Goal: Task Accomplishment & Management: Complete application form

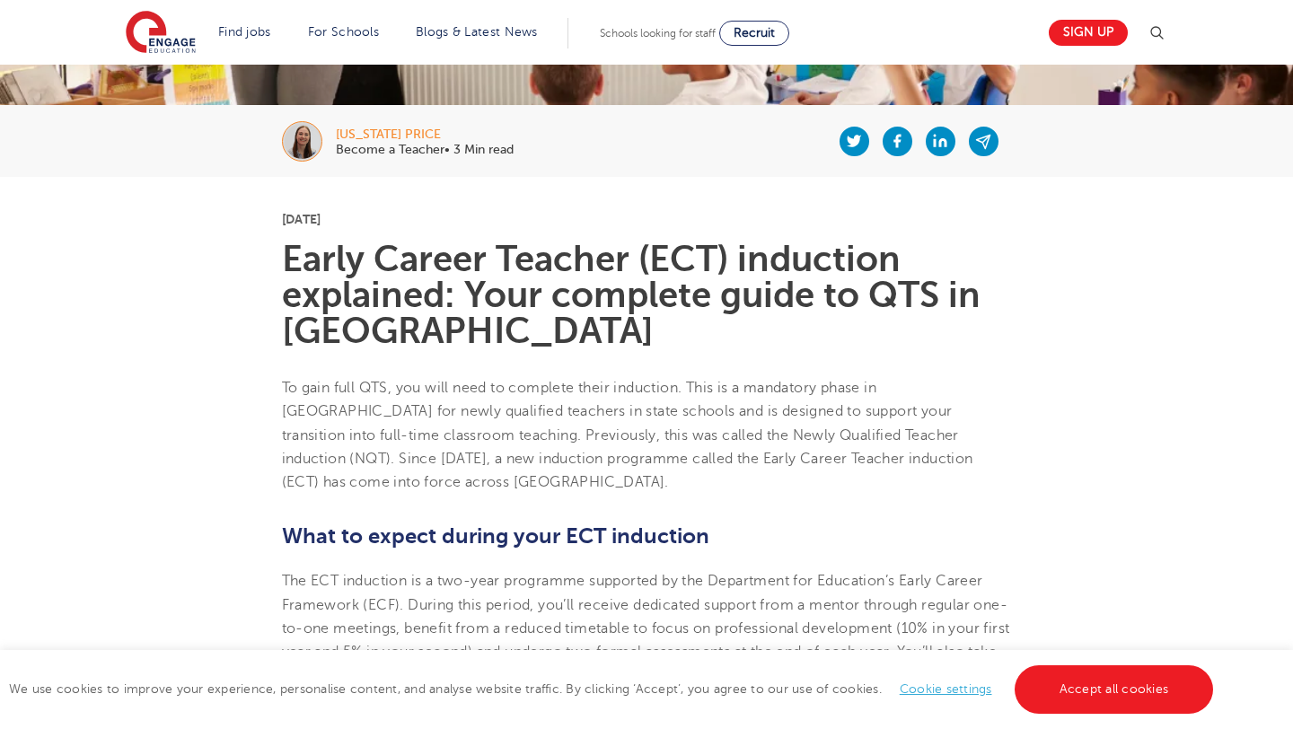
scroll to position [320, 0]
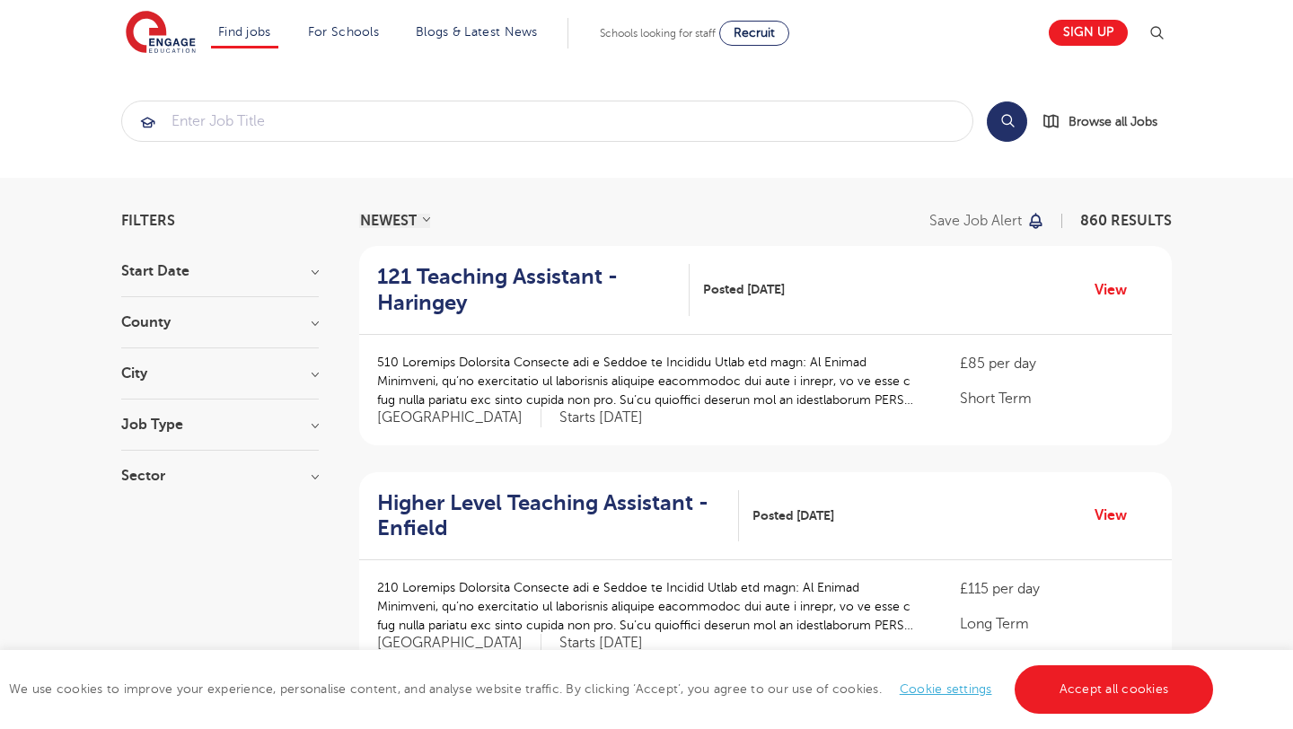
click at [231, 359] on section "Start Date September 86 [DATE] [DATE] Show more County [GEOGRAPHIC_DATA] 629 [G…" at bounding box center [220, 382] width 198 height 237
click at [246, 384] on div "City Hounslow 62 Bromley 33 Leeds 32 Wandsworth 32 Hackney 30 Show more" at bounding box center [220, 382] width 198 height 33
click at [318, 371] on h3 "City" at bounding box center [220, 373] width 198 height 14
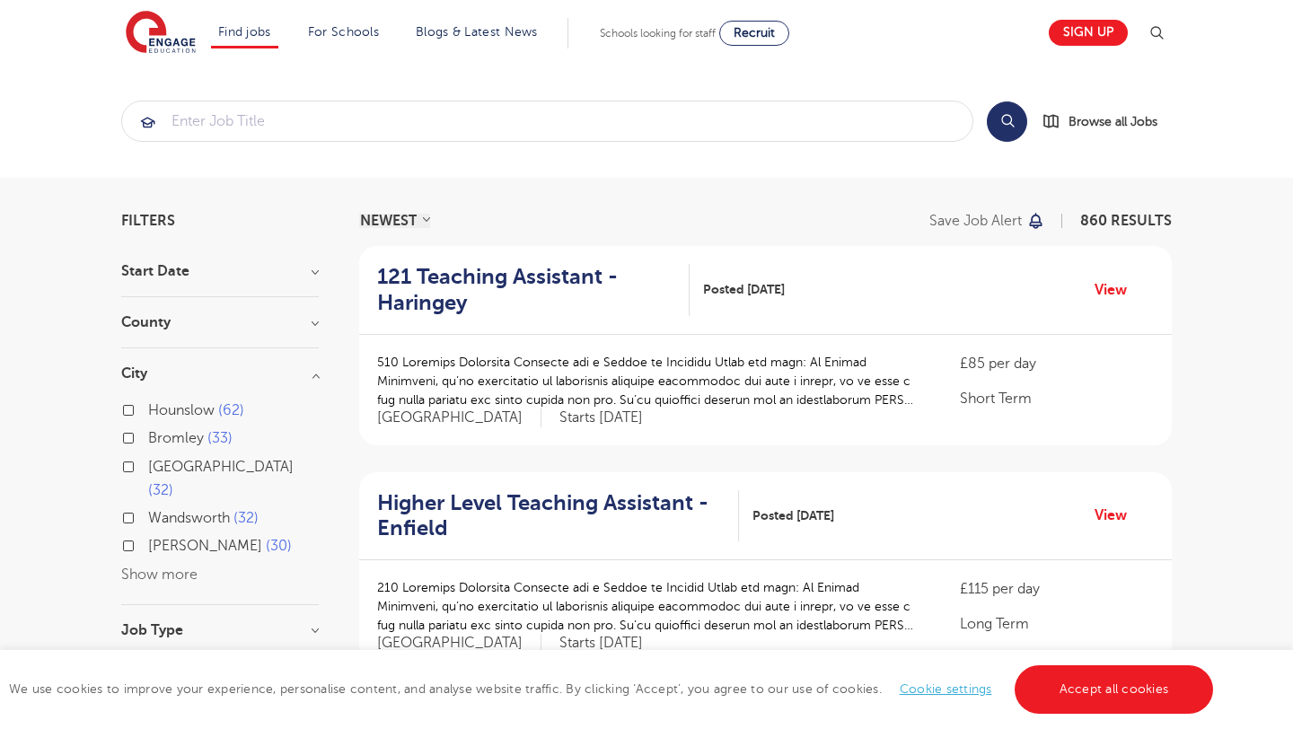
click at [183, 566] on button "Show more" at bounding box center [159, 574] width 76 height 16
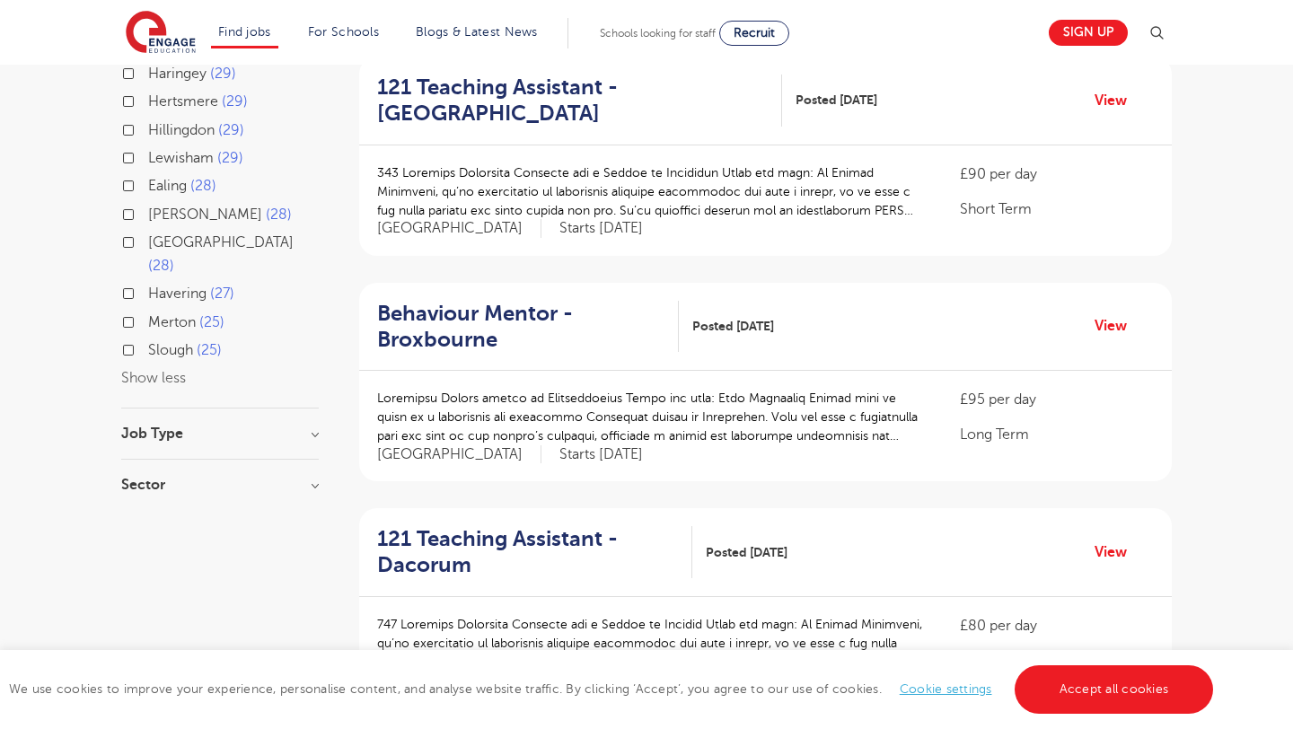
scroll to position [639, 0]
click at [193, 428] on div "Job Type Long Term 47 Daily Supply 24 SEND 19" at bounding box center [220, 444] width 198 height 33
click at [312, 428] on h3 "Job Type" at bounding box center [220, 435] width 198 height 14
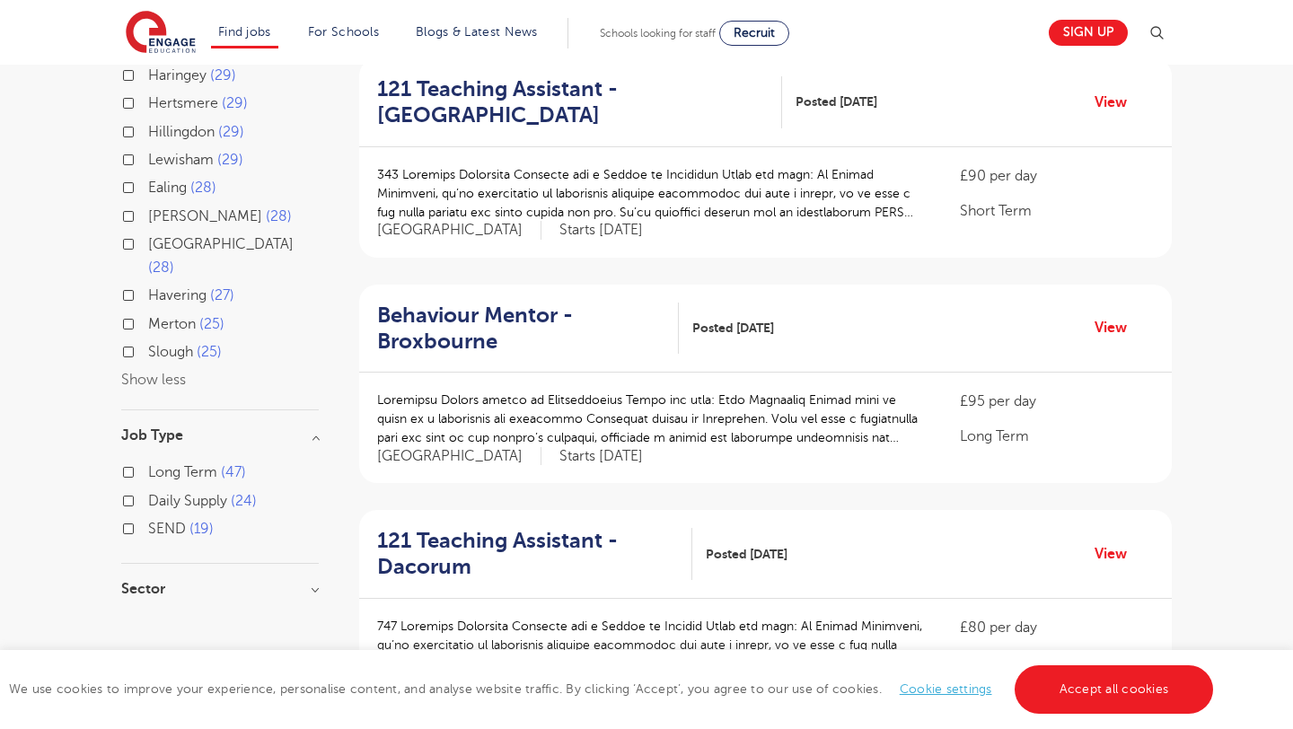
click at [129, 461] on div "Long Term 47" at bounding box center [220, 475] width 198 height 28
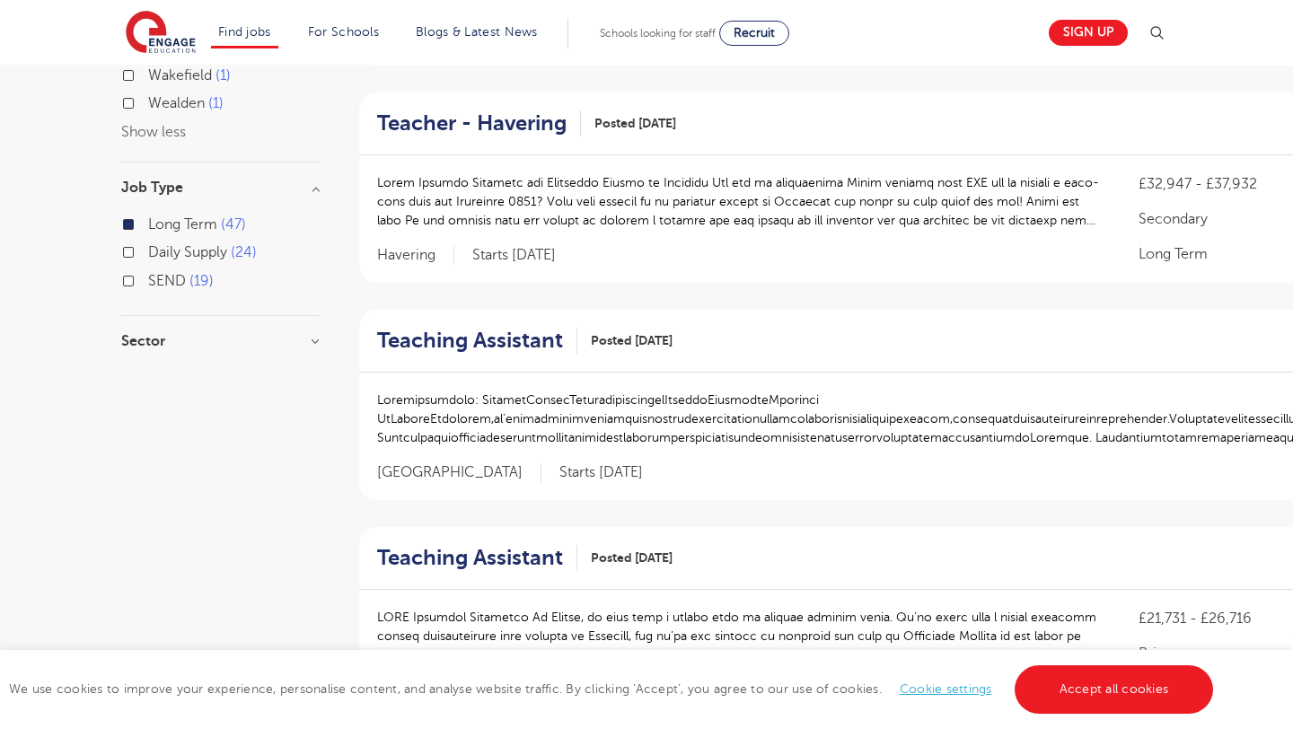
click at [213, 356] on div "Sector Primary 30 Secondary 14 All Through 3 Show more" at bounding box center [220, 350] width 198 height 32
click at [141, 349] on div "Sector Primary 30 Secondary 14 All Through 3 Show more" at bounding box center [220, 350] width 198 height 32
click at [207, 346] on h3 "Sector" at bounding box center [220, 341] width 198 height 14
click at [220, 376] on span "30" at bounding box center [216, 378] width 26 height 16
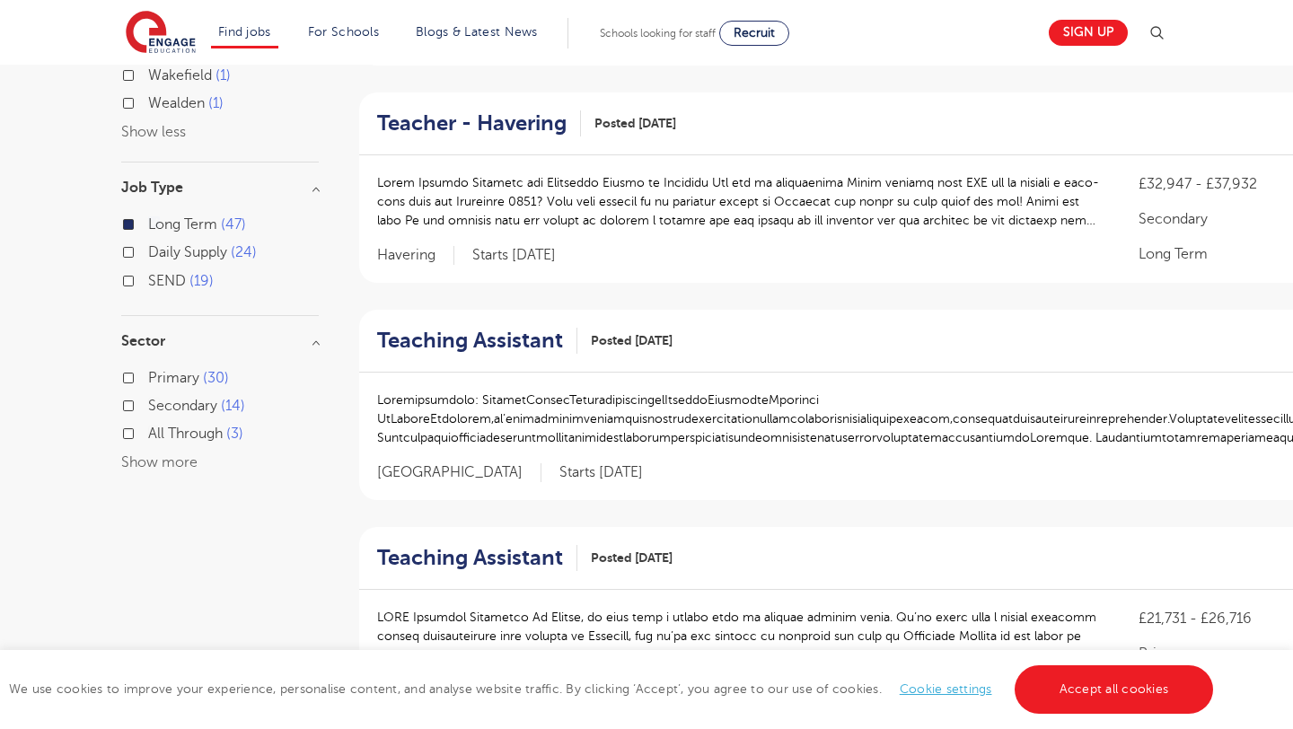
click at [160, 376] on input "Primary 30" at bounding box center [154, 376] width 12 height 12
checkbox input "true"
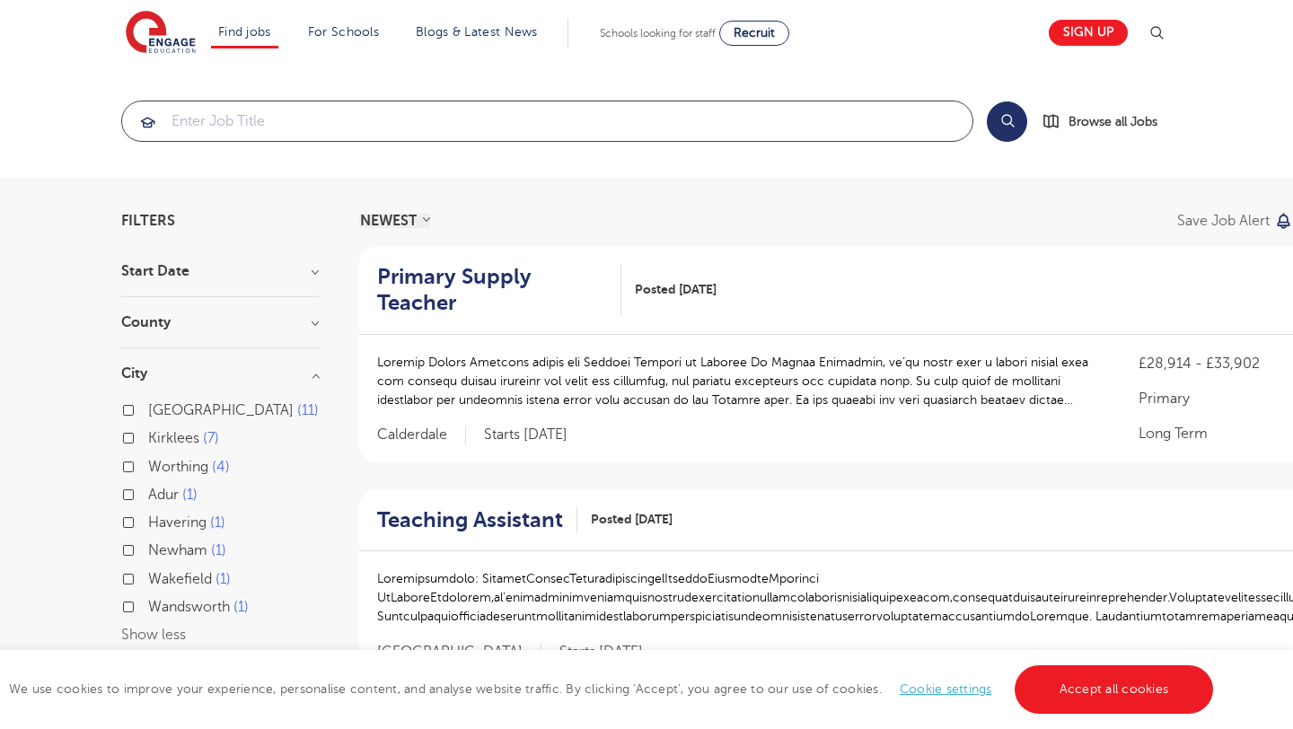
click at [514, 111] on input "search" at bounding box center [547, 121] width 850 height 40
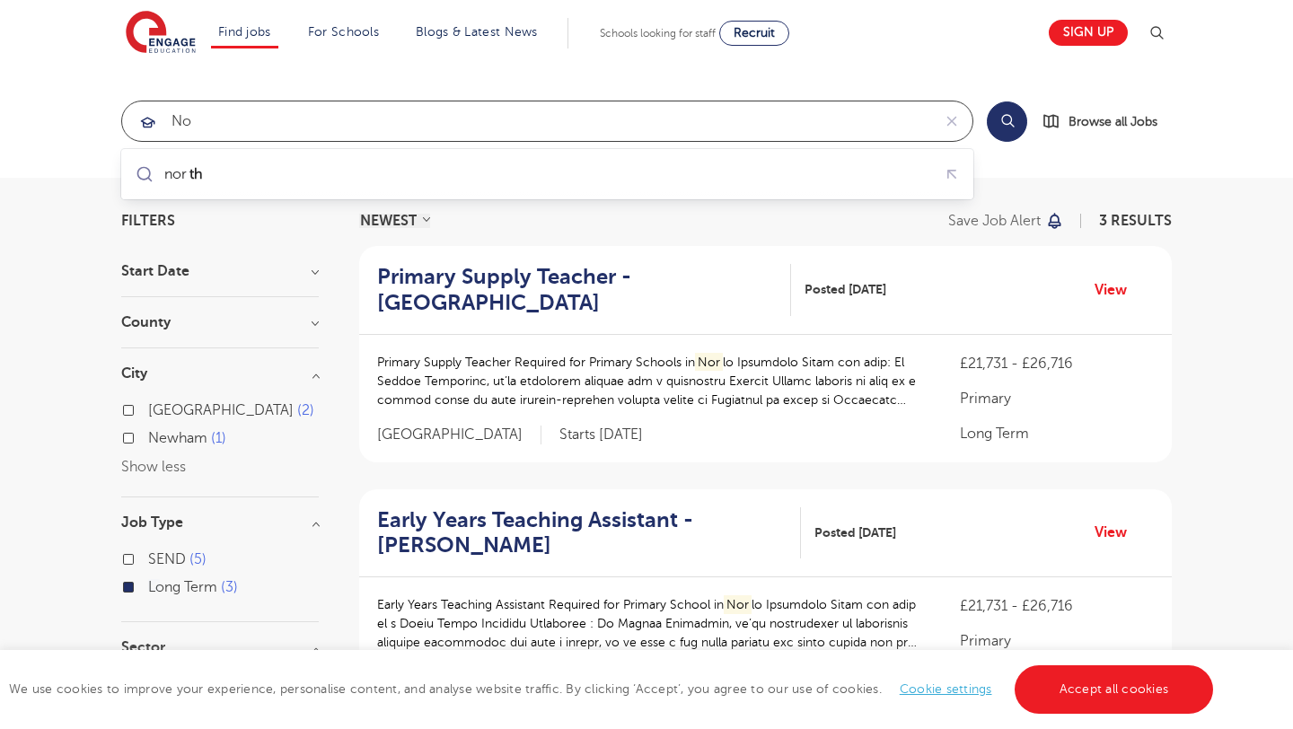
type input "n"
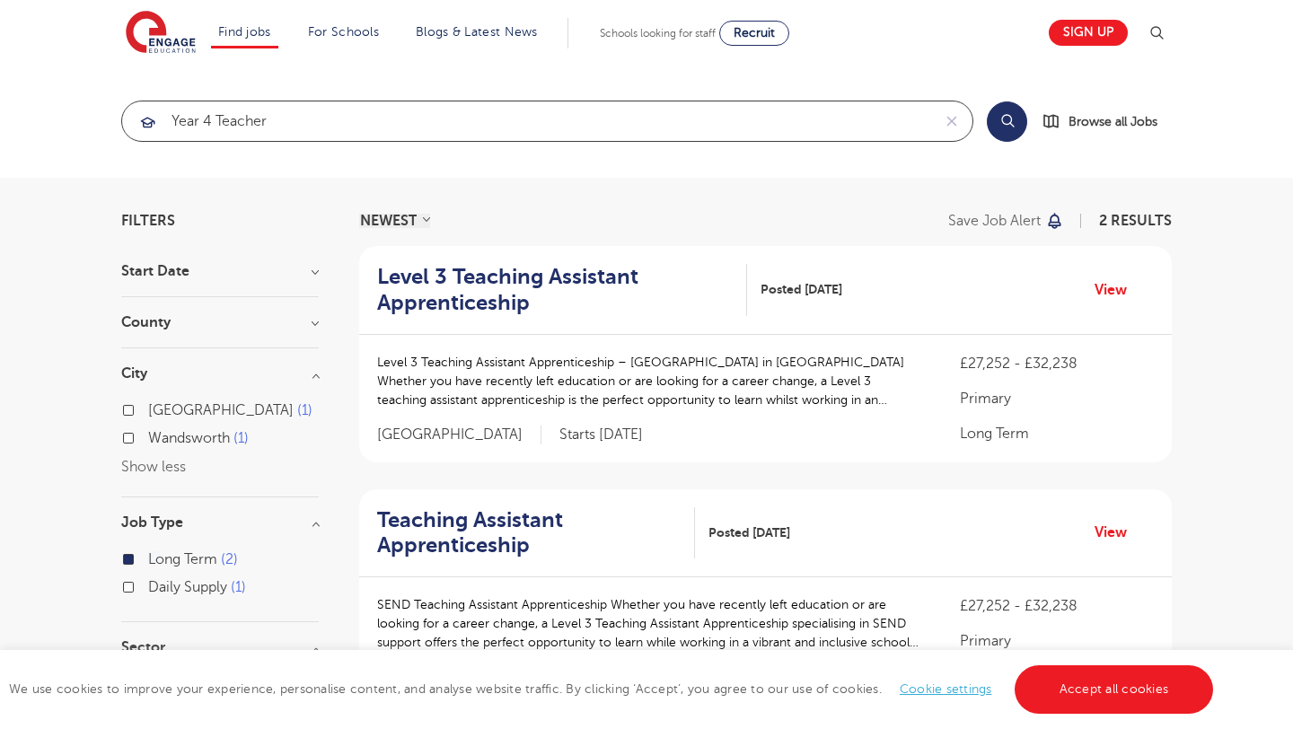
type input "year 4 teacher"
click button "Submit" at bounding box center [0, 0] width 0 height 0
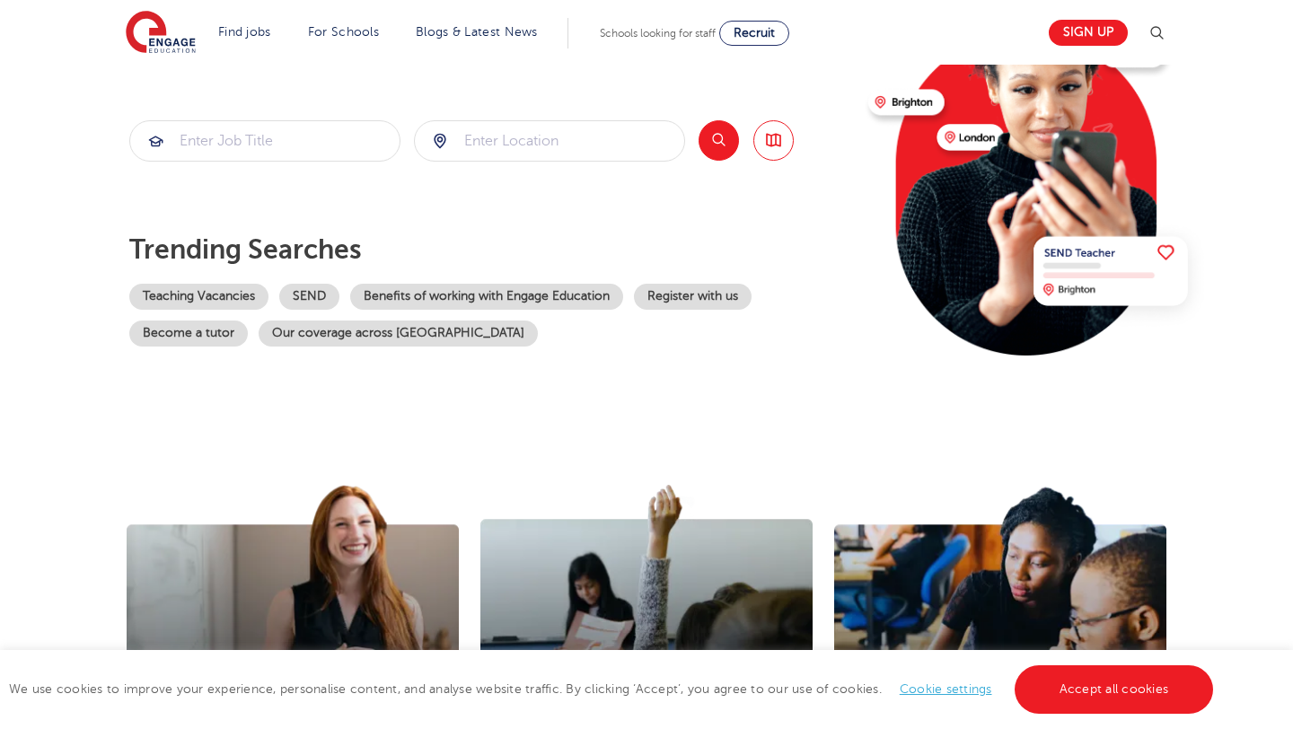
scroll to position [223, 0]
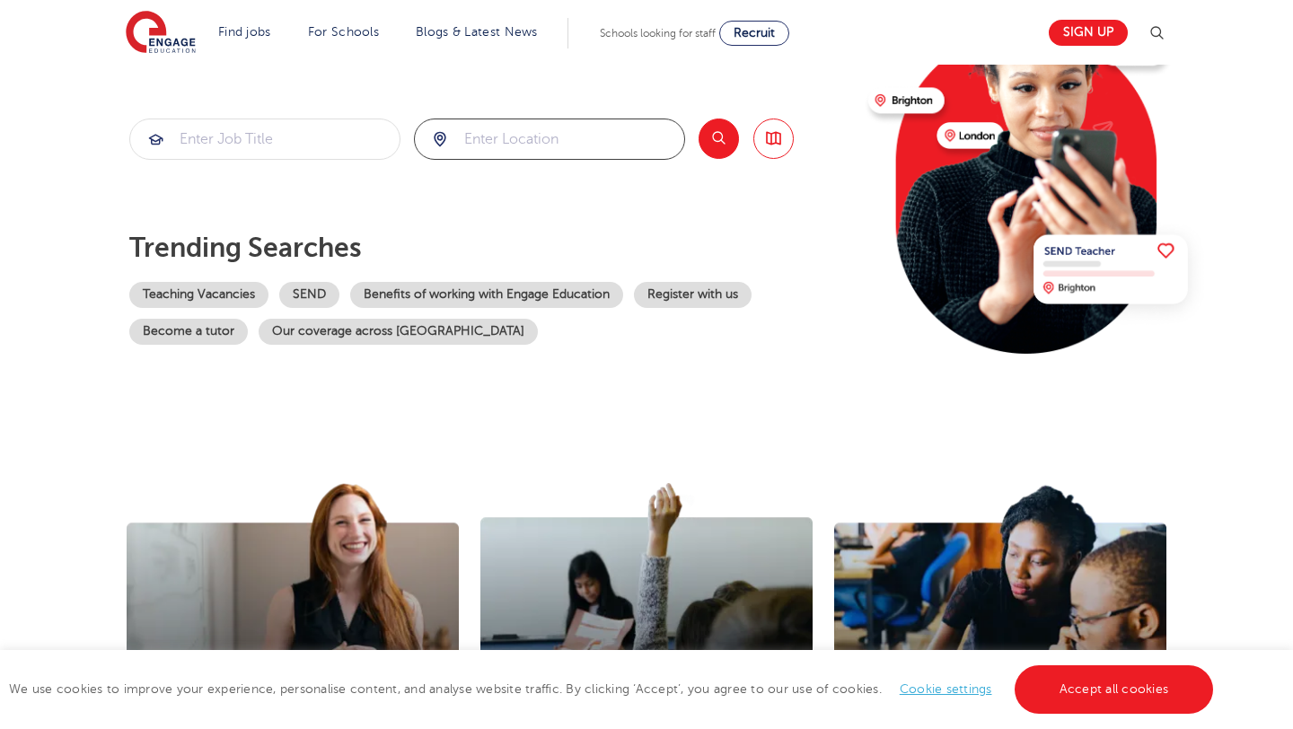
click at [491, 148] on input "search" at bounding box center [549, 139] width 269 height 40
type input "ha4 9dr"
click at [722, 147] on button "Search" at bounding box center [718, 139] width 40 height 40
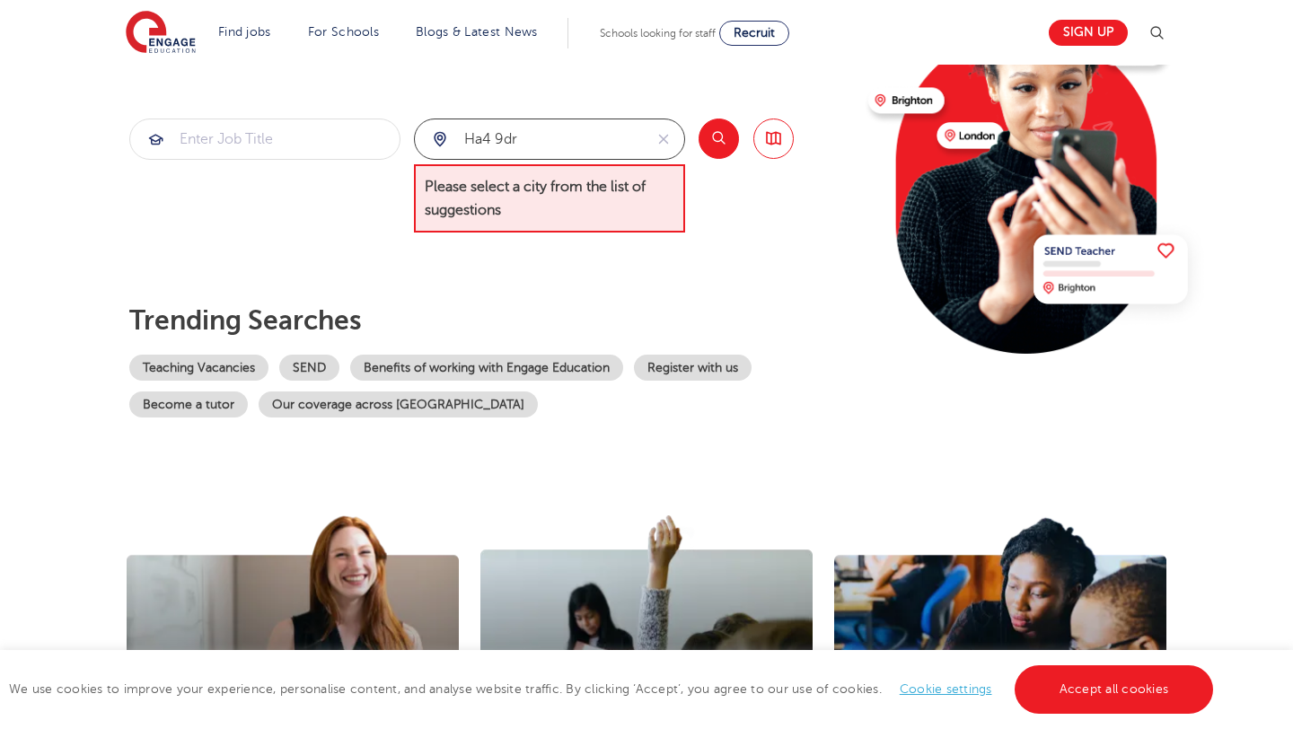
drag, startPoint x: 566, startPoint y: 142, endPoint x: 450, endPoint y: 142, distance: 116.7
click at [450, 142] on div "ha4 9dr" at bounding box center [529, 139] width 228 height 40
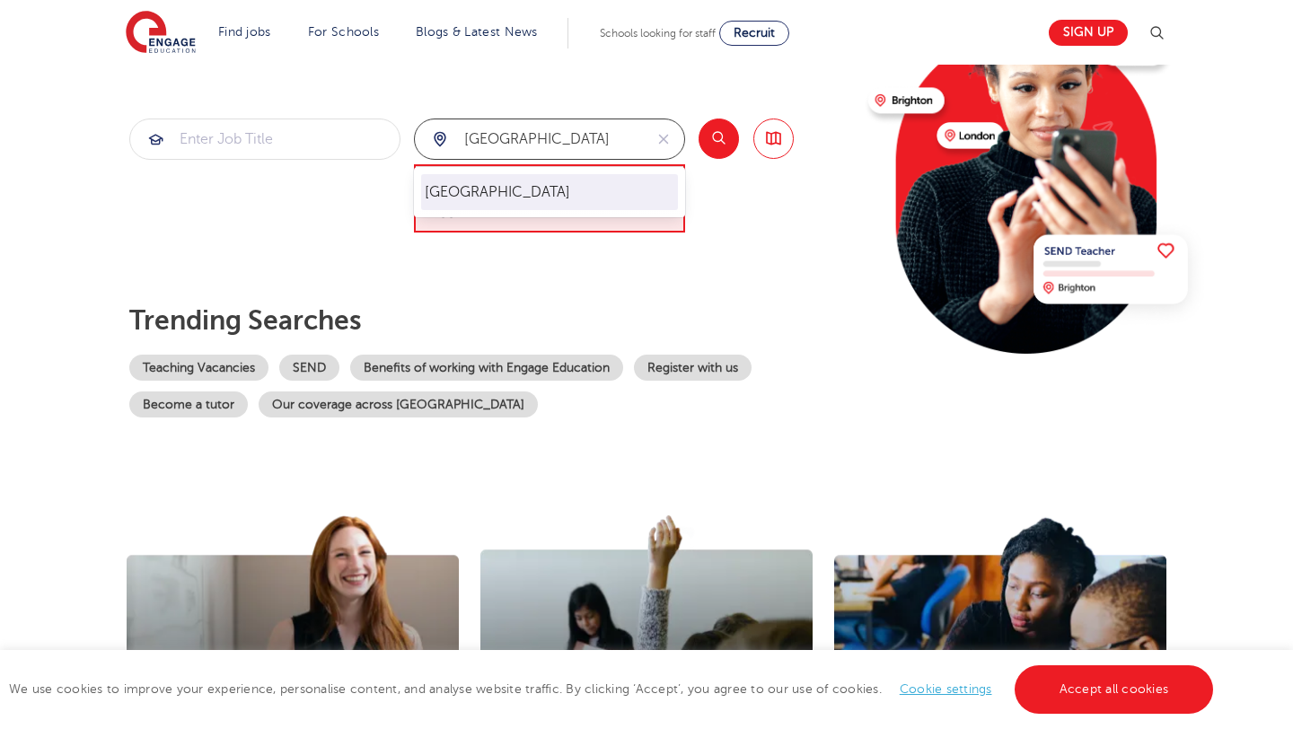
click at [521, 183] on li "London" at bounding box center [549, 192] width 257 height 36
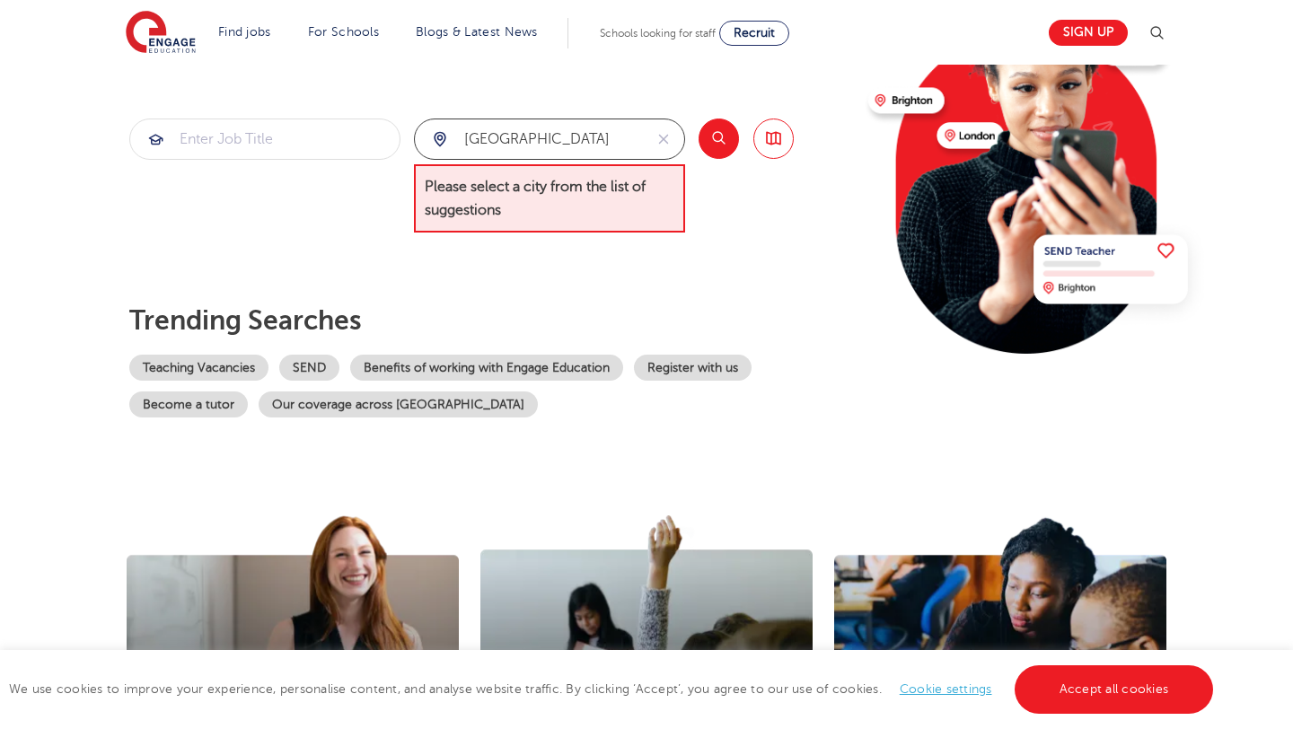
type input "London"
click at [566, 162] on div "London Please select a city from the list of suggestions" at bounding box center [549, 176] width 271 height 115
click at [568, 142] on input "London" at bounding box center [529, 139] width 228 height 40
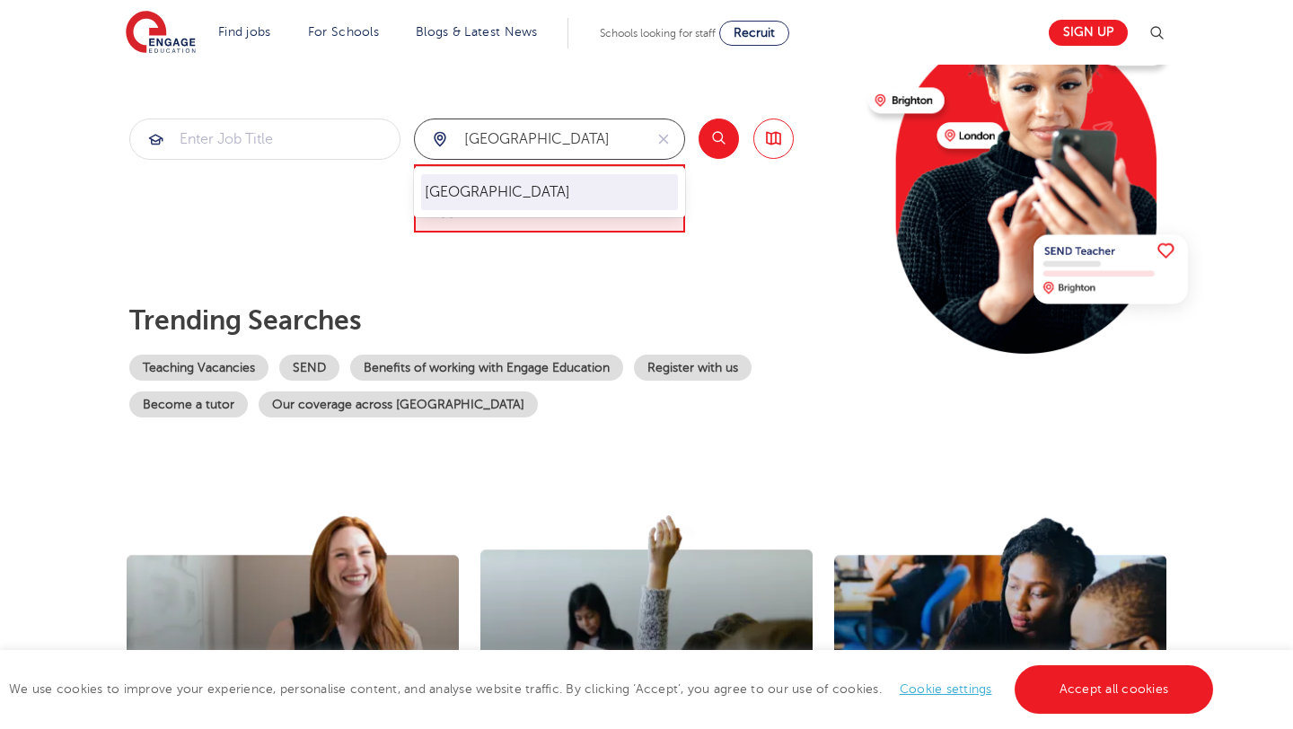
click at [456, 200] on li "London" at bounding box center [549, 192] width 257 height 36
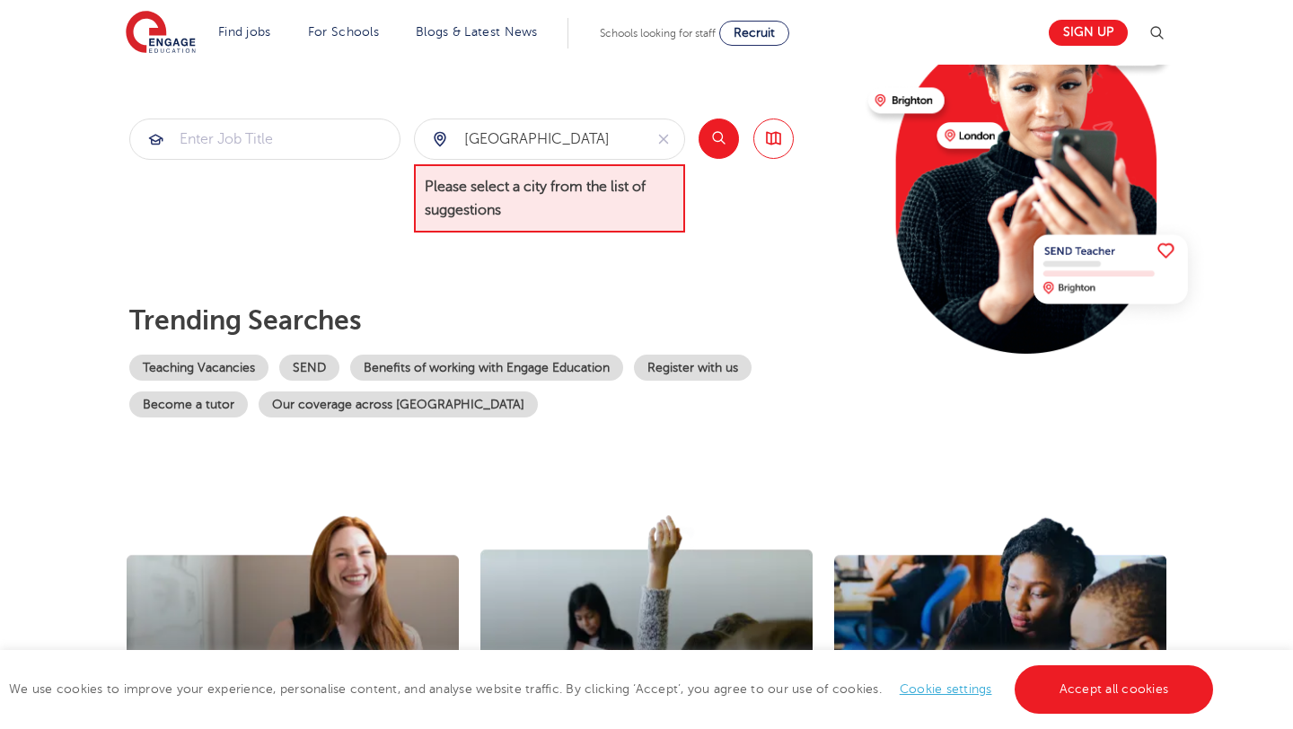
click at [707, 139] on button "Search" at bounding box center [718, 139] width 40 height 40
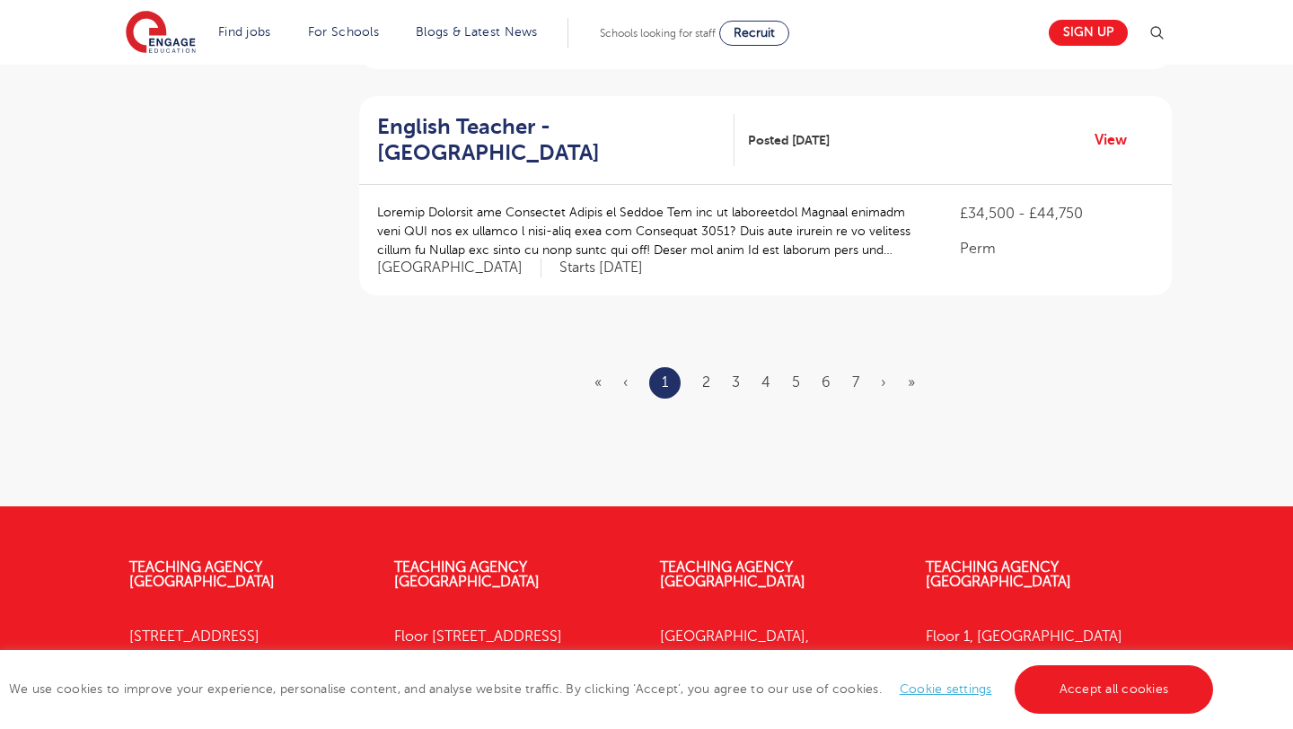
scroll to position [2182, 0]
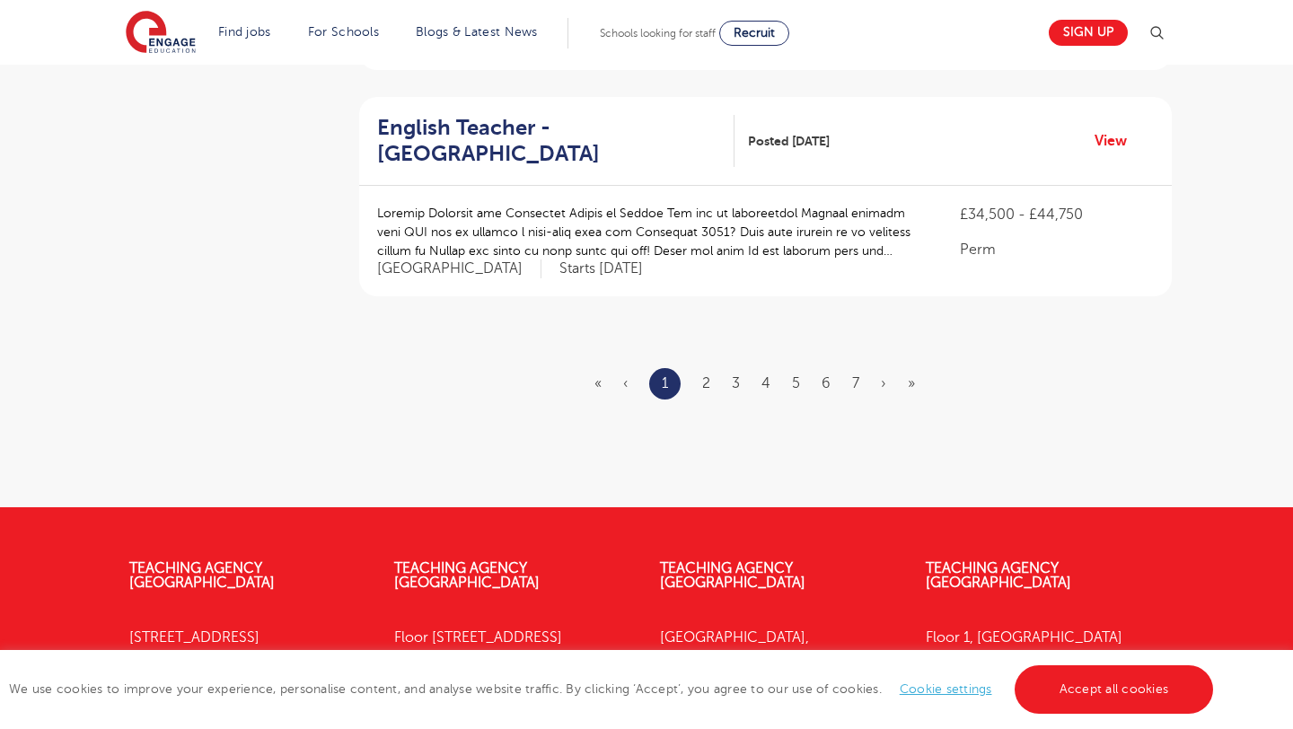
click at [700, 368] on ul "« ‹ 1 2 3 4 5 6 7 › »" at bounding box center [765, 383] width 342 height 31
click at [708, 375] on link "2" at bounding box center [706, 383] width 8 height 16
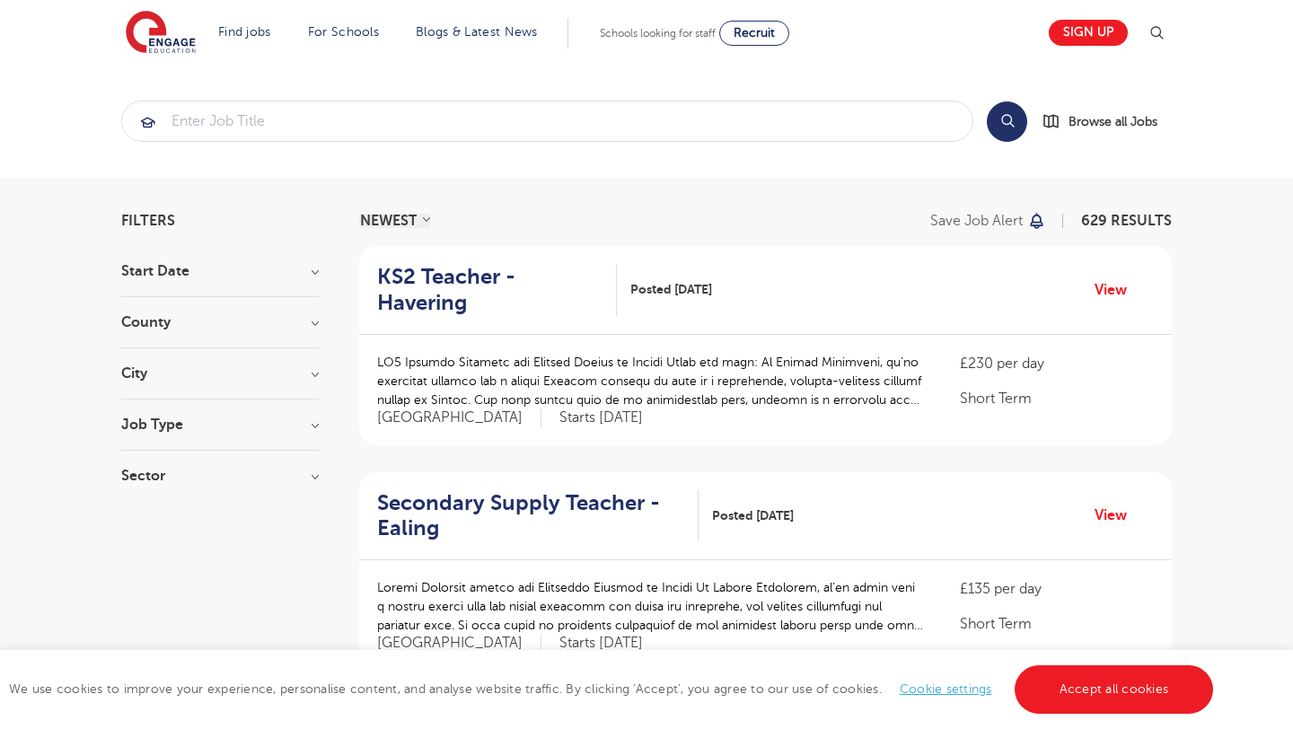
click at [262, 290] on div "Start Date" at bounding box center [220, 280] width 198 height 33
click at [308, 279] on div "Start Date" at bounding box center [220, 280] width 198 height 33
click at [316, 274] on h3 "Start Date" at bounding box center [220, 271] width 198 height 14
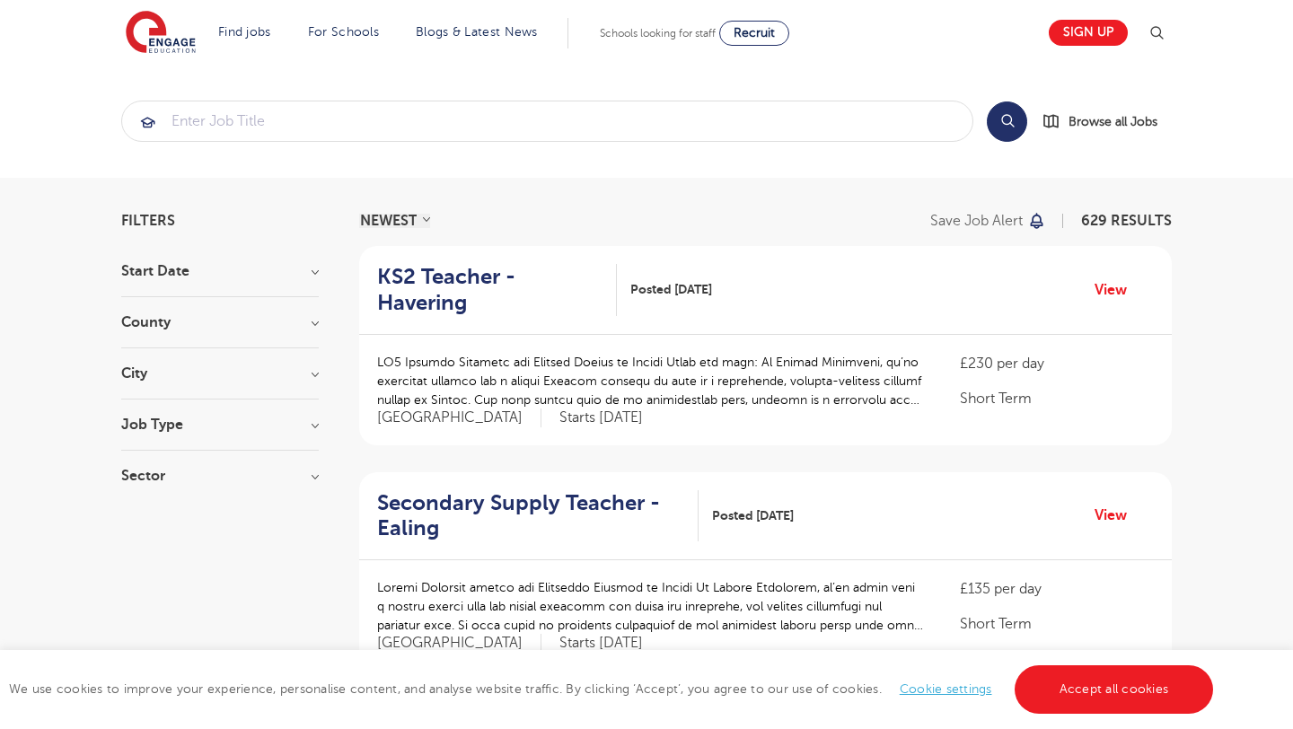
click at [311, 320] on h3 "County" at bounding box center [220, 322] width 198 height 14
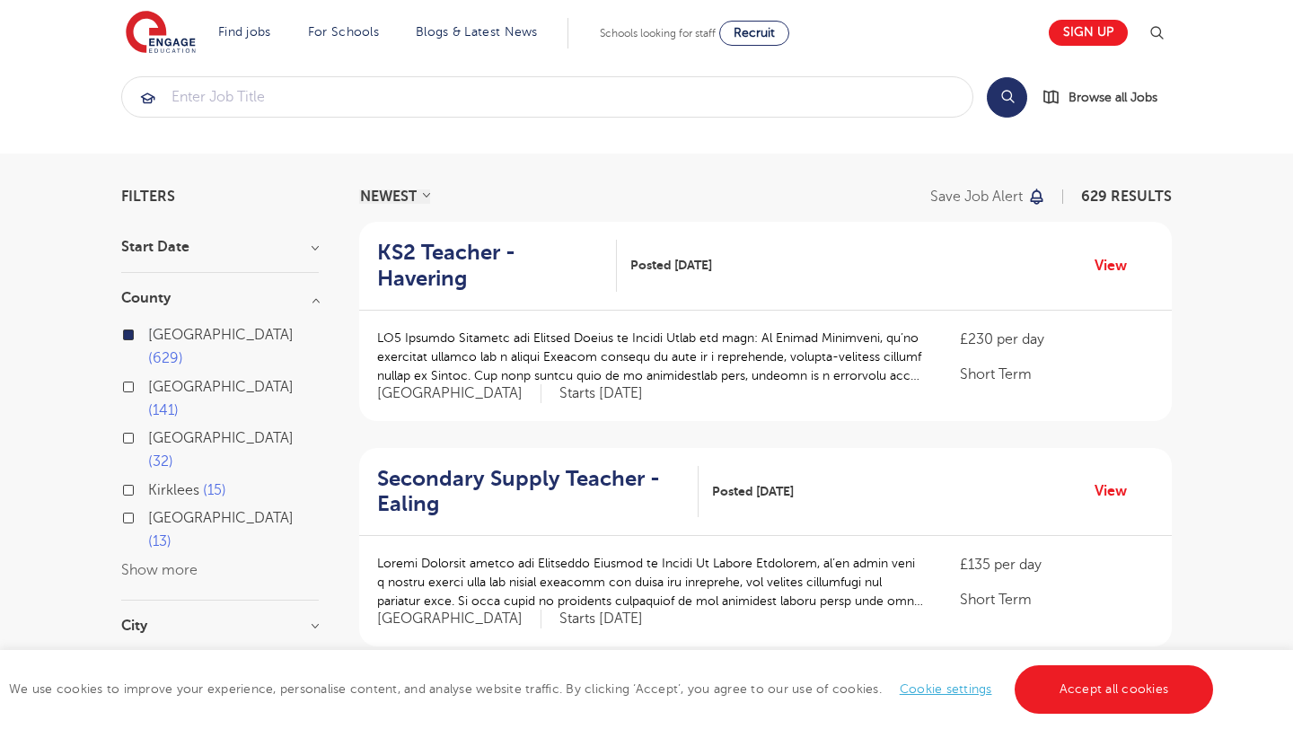
scroll to position [30, 0]
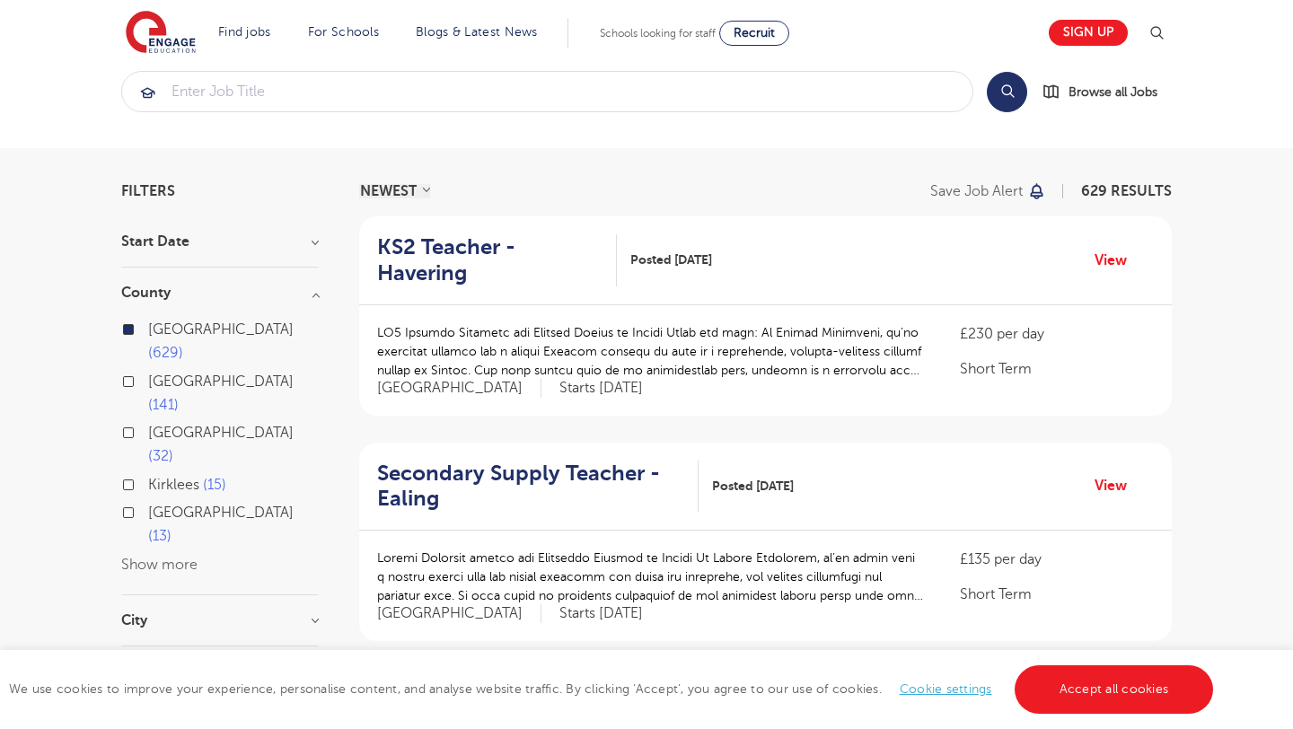
click at [177, 557] on button "Show more" at bounding box center [159, 565] width 76 height 16
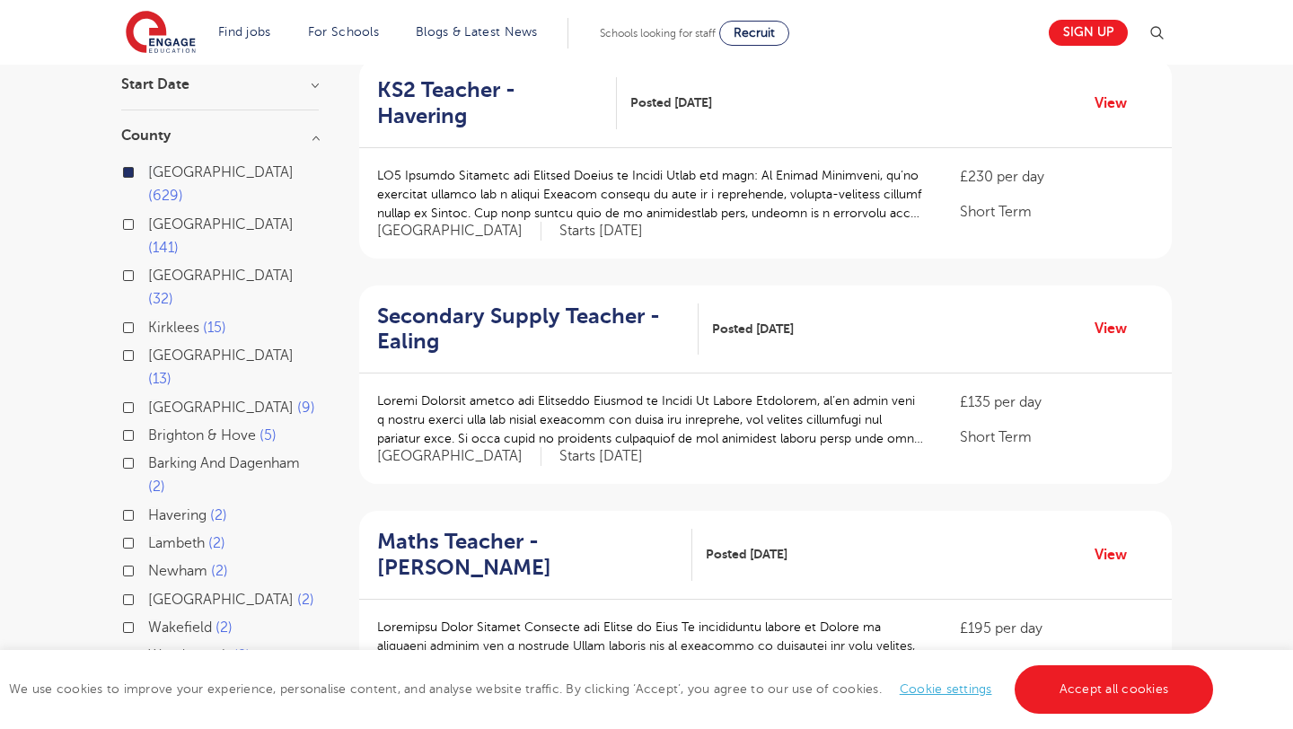
scroll to position [176, 0]
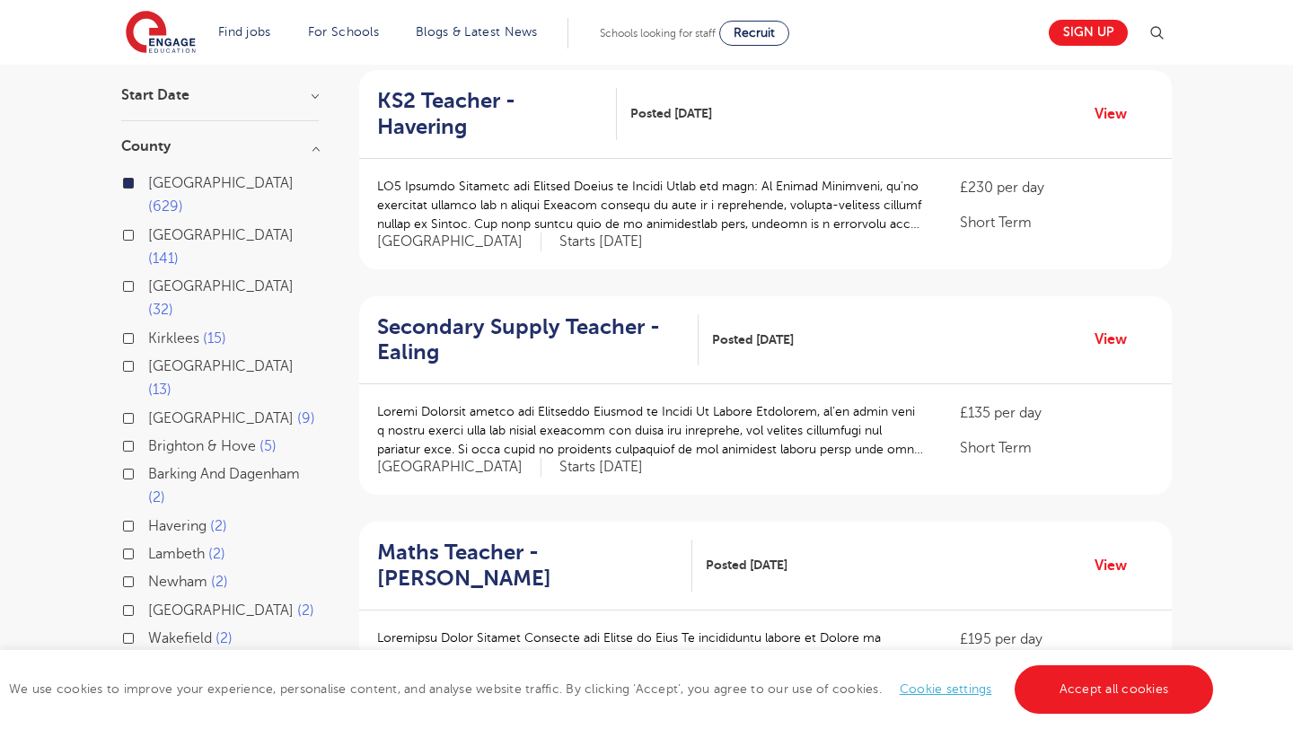
click at [313, 148] on h3 "County" at bounding box center [220, 146] width 198 height 14
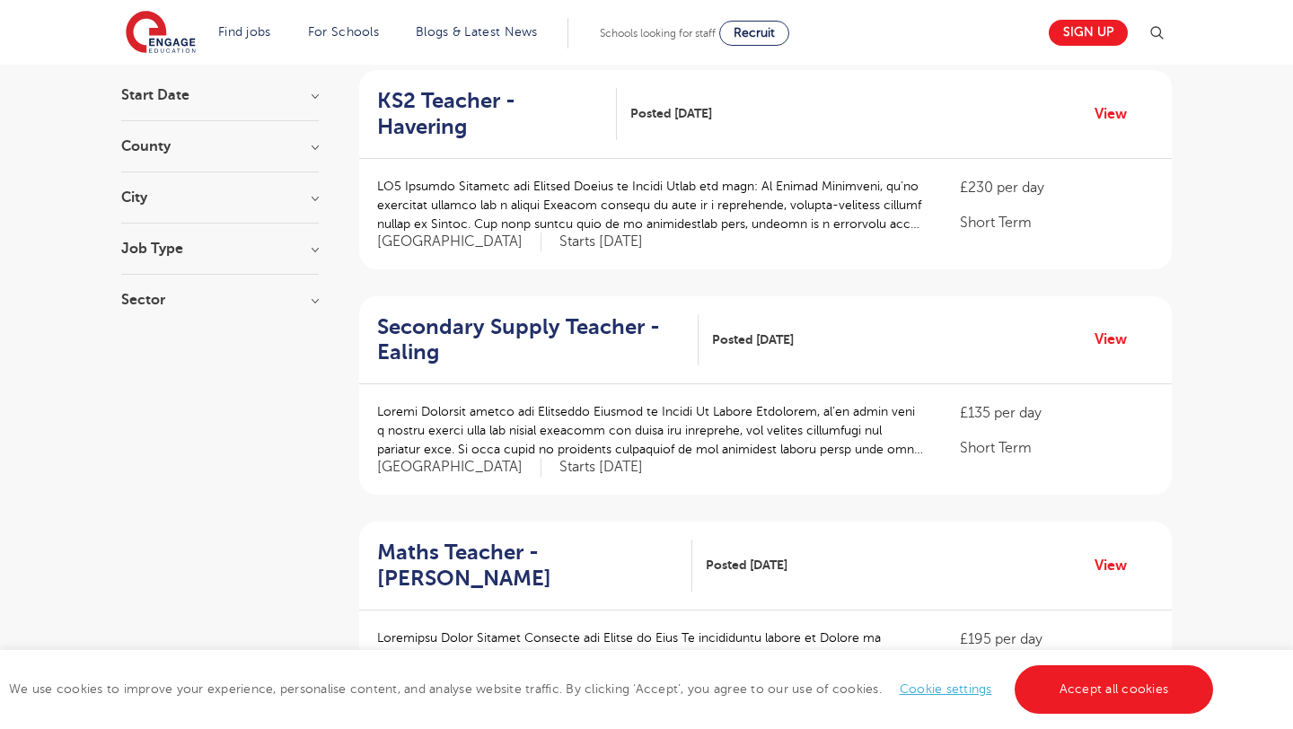
click at [247, 250] on h3 "Job Type" at bounding box center [220, 248] width 198 height 14
click at [310, 251] on h3 "Job Type" at bounding box center [220, 248] width 198 height 14
click at [311, 294] on h3 "Sector" at bounding box center [220, 301] width 198 height 14
click at [144, 432] on div "Long Term 361 Short Term 210 Perm 58 Show more" at bounding box center [220, 379] width 198 height 108
click at [222, 247] on h3 "Job Type" at bounding box center [220, 248] width 198 height 14
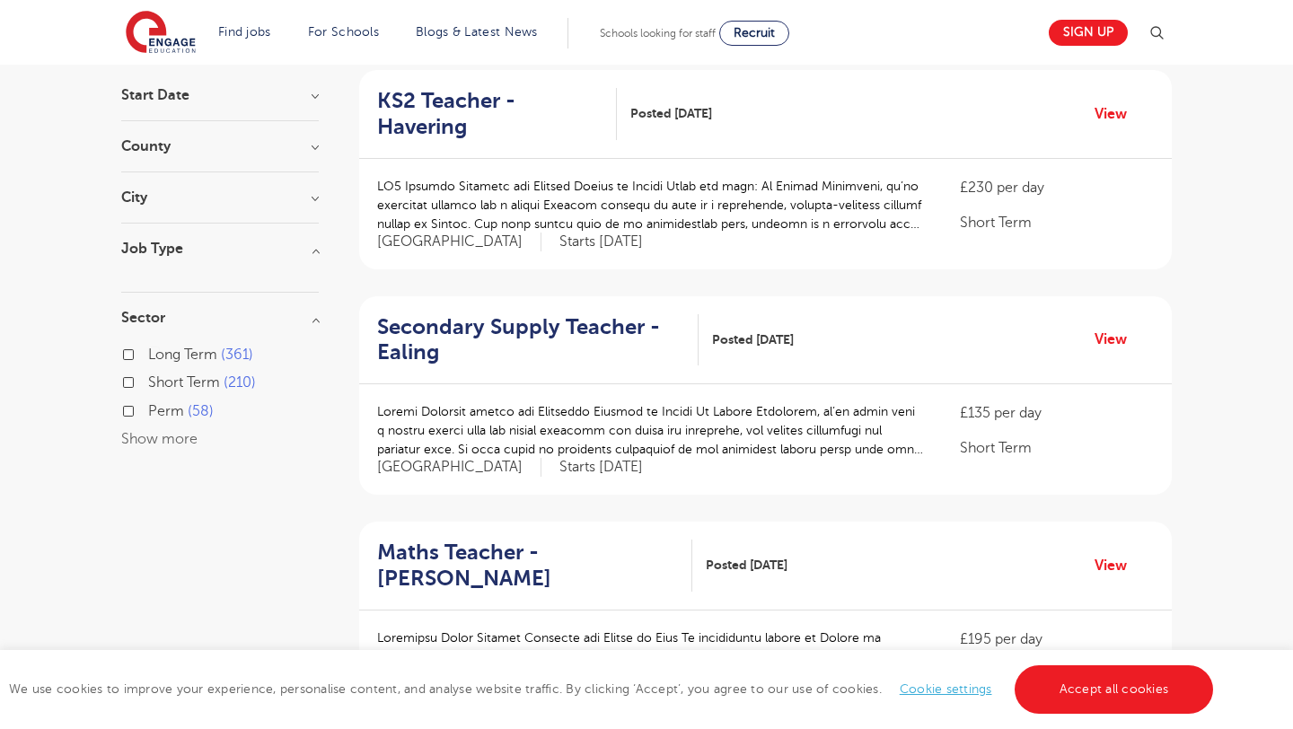
click at [307, 248] on h3 "Job Type" at bounding box center [220, 248] width 198 height 14
click at [148, 393] on label "Perm 58" at bounding box center [181, 393] width 66 height 23
click at [148, 393] on input "Perm 58" at bounding box center [154, 391] width 12 height 12
checkbox input "true"
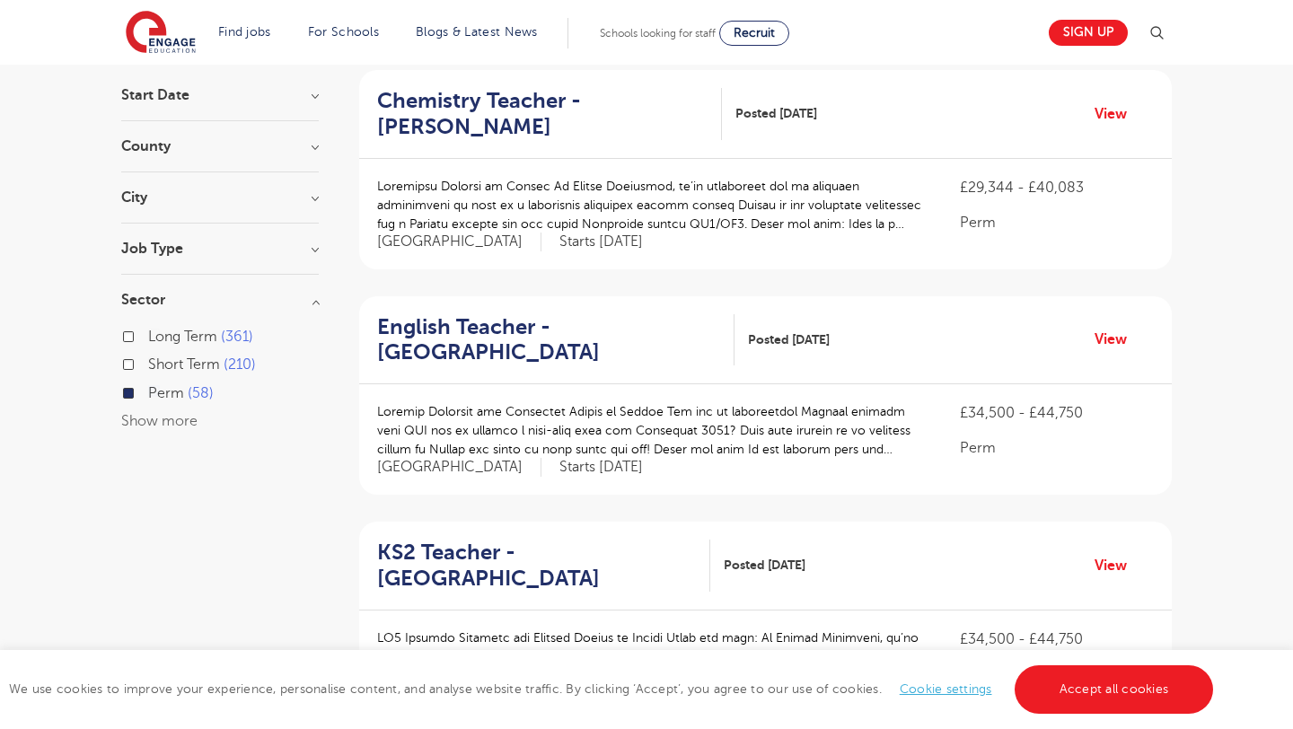
click at [128, 326] on div "Long Term 361" at bounding box center [220, 339] width 198 height 28
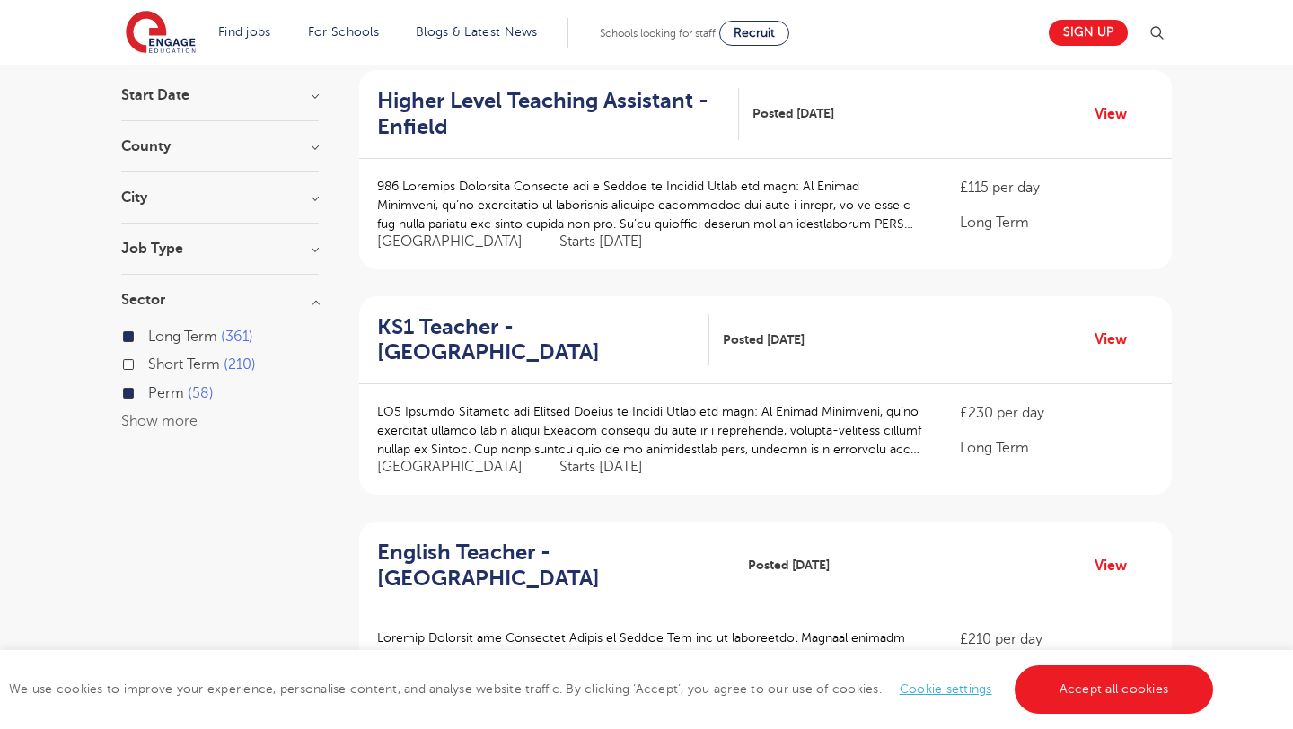
click at [318, 301] on h3 "Sector" at bounding box center [220, 300] width 198 height 14
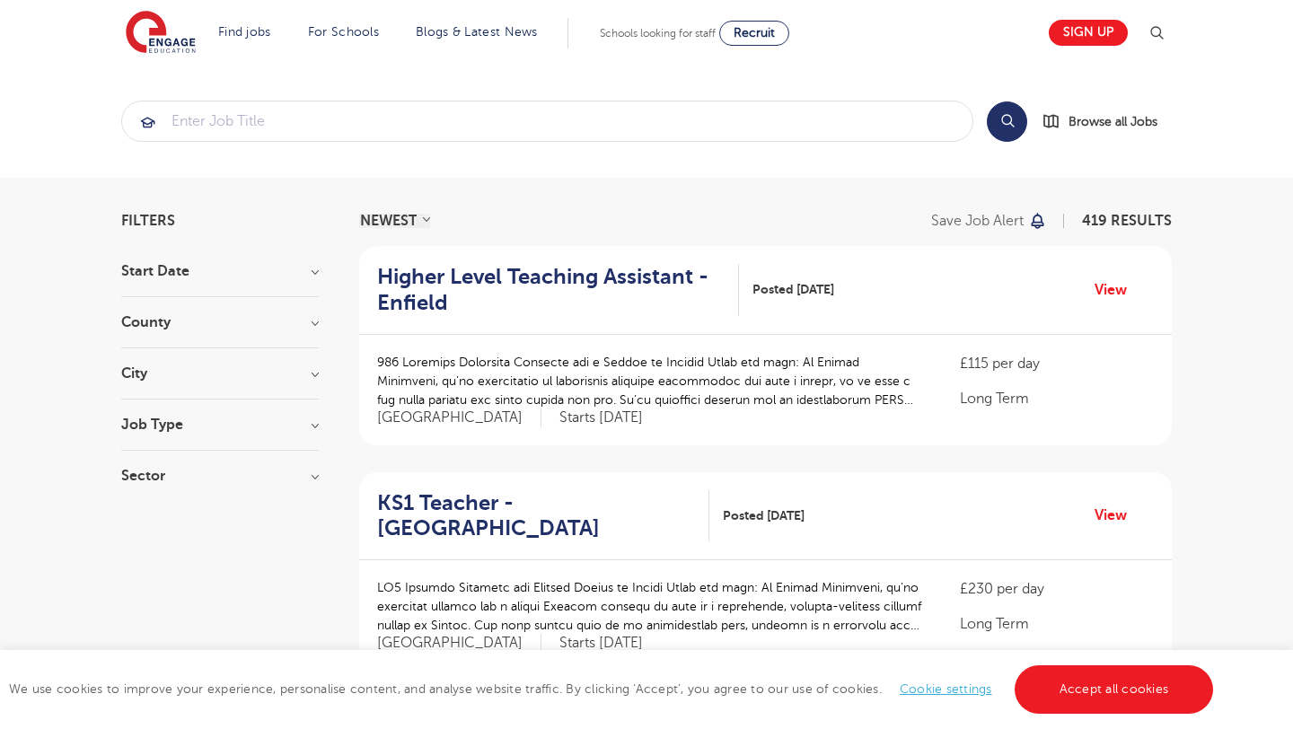
click at [313, 273] on h3 "Start Date" at bounding box center [220, 271] width 198 height 14
click at [470, 128] on input "search" at bounding box center [547, 121] width 850 height 40
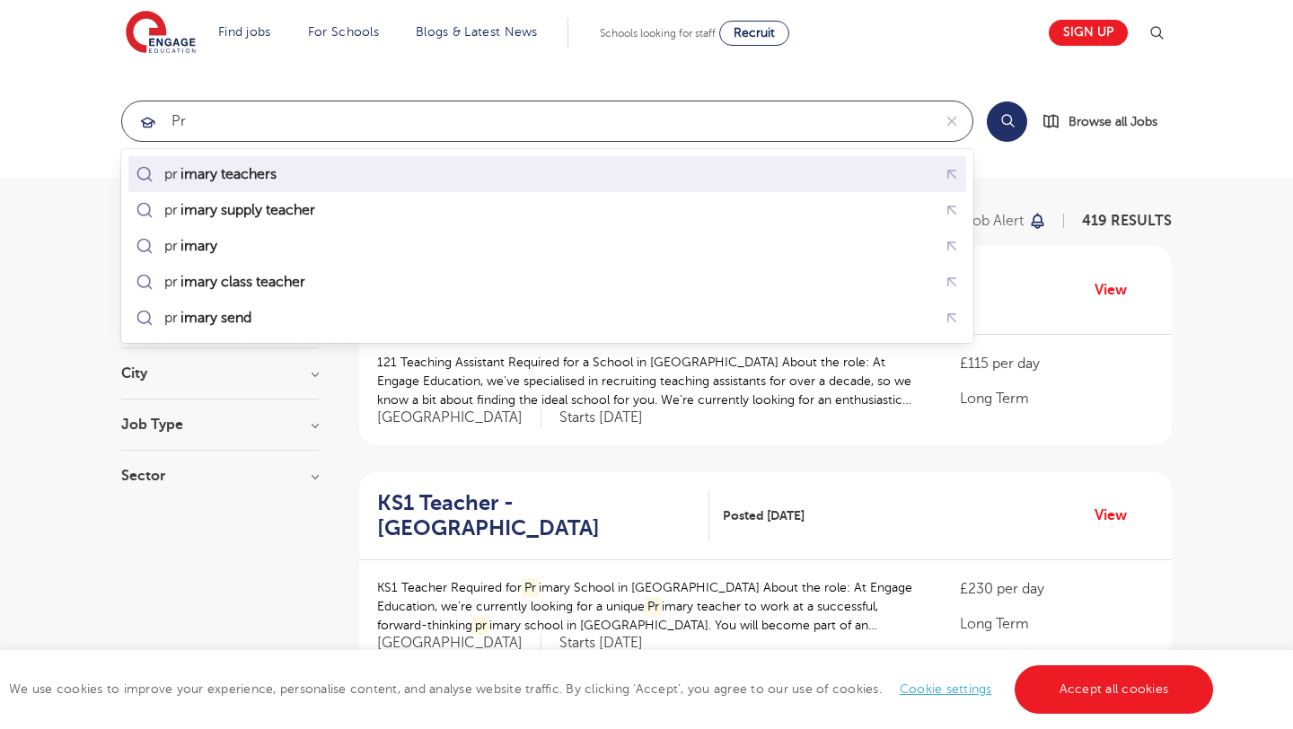
click at [480, 167] on div "pr imary teachers" at bounding box center [547, 175] width 830 height 28
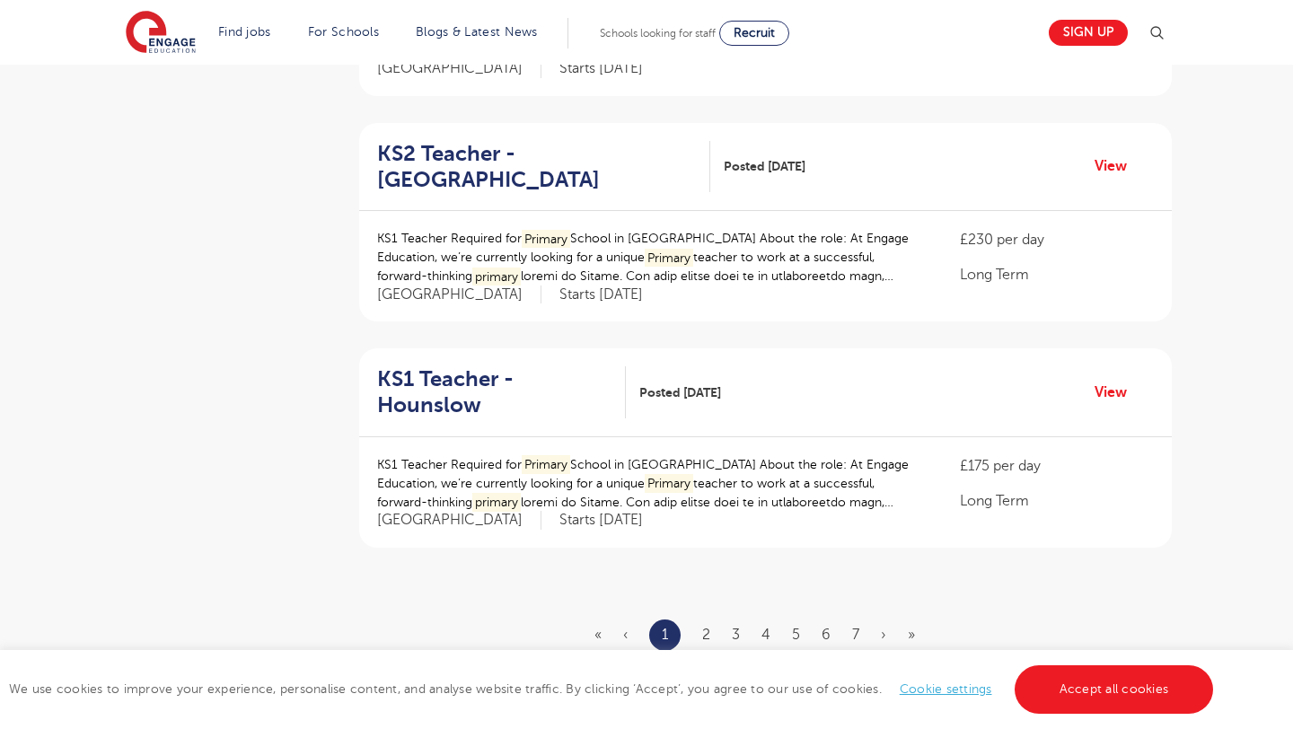
scroll to position [1928, 0]
type input "primary teachers"
click at [718, 621] on ul "« ‹ 1 2 3 4 5 6 7 › »" at bounding box center [765, 636] width 342 height 31
click at [709, 628] on link "2" at bounding box center [706, 636] width 8 height 16
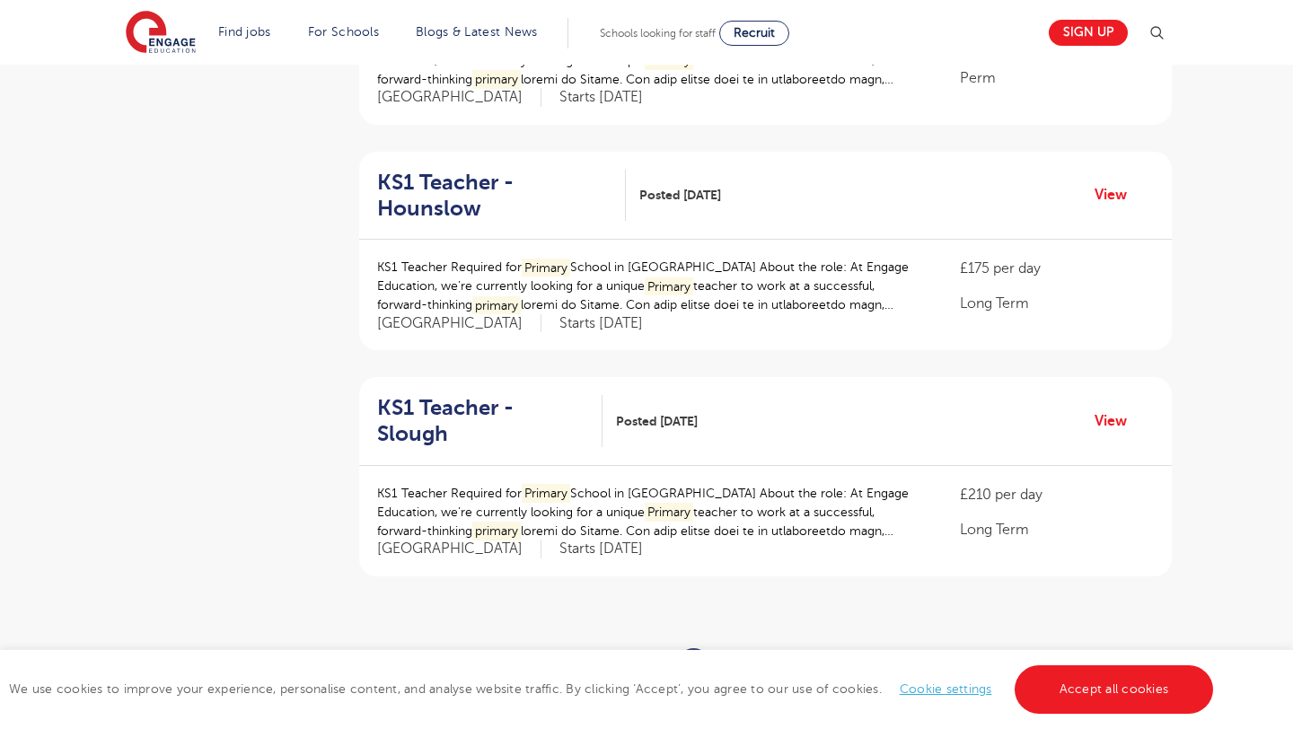
scroll to position [1901, 0]
click at [735, 656] on link "3" at bounding box center [735, 664] width 8 height 16
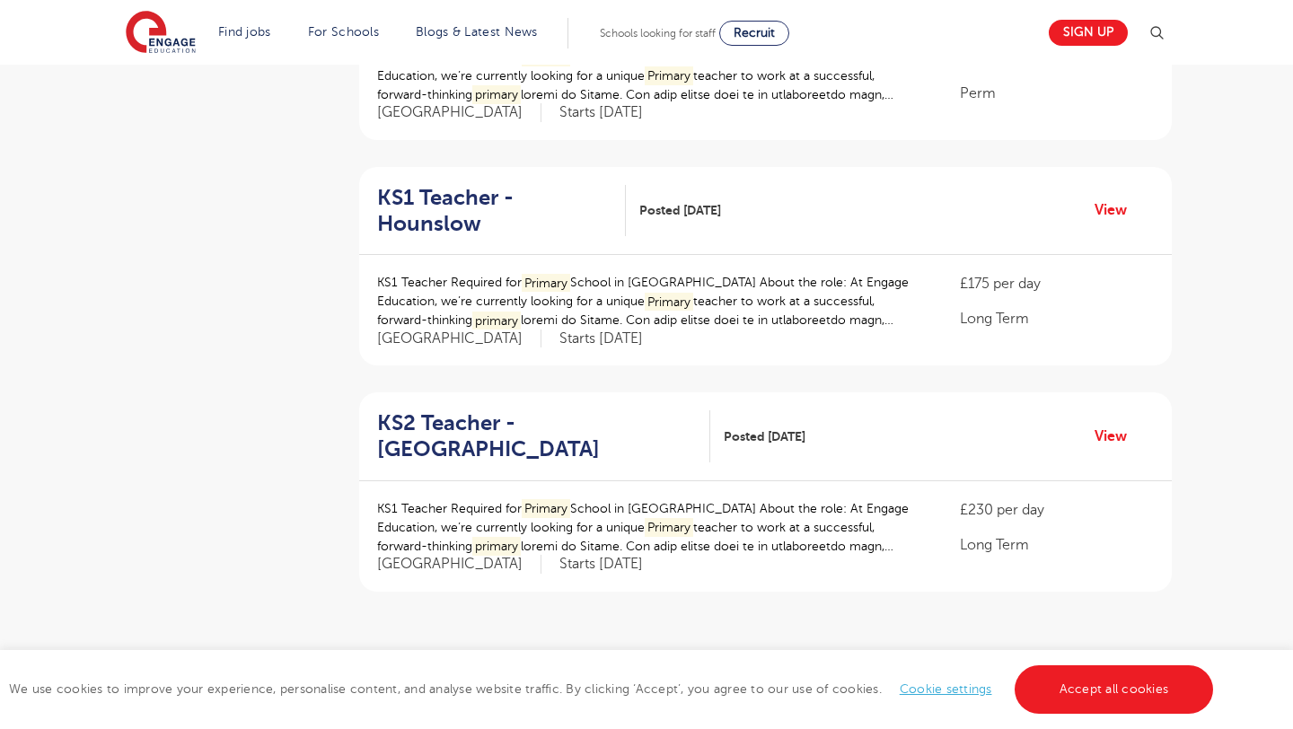
scroll to position [1916, 0]
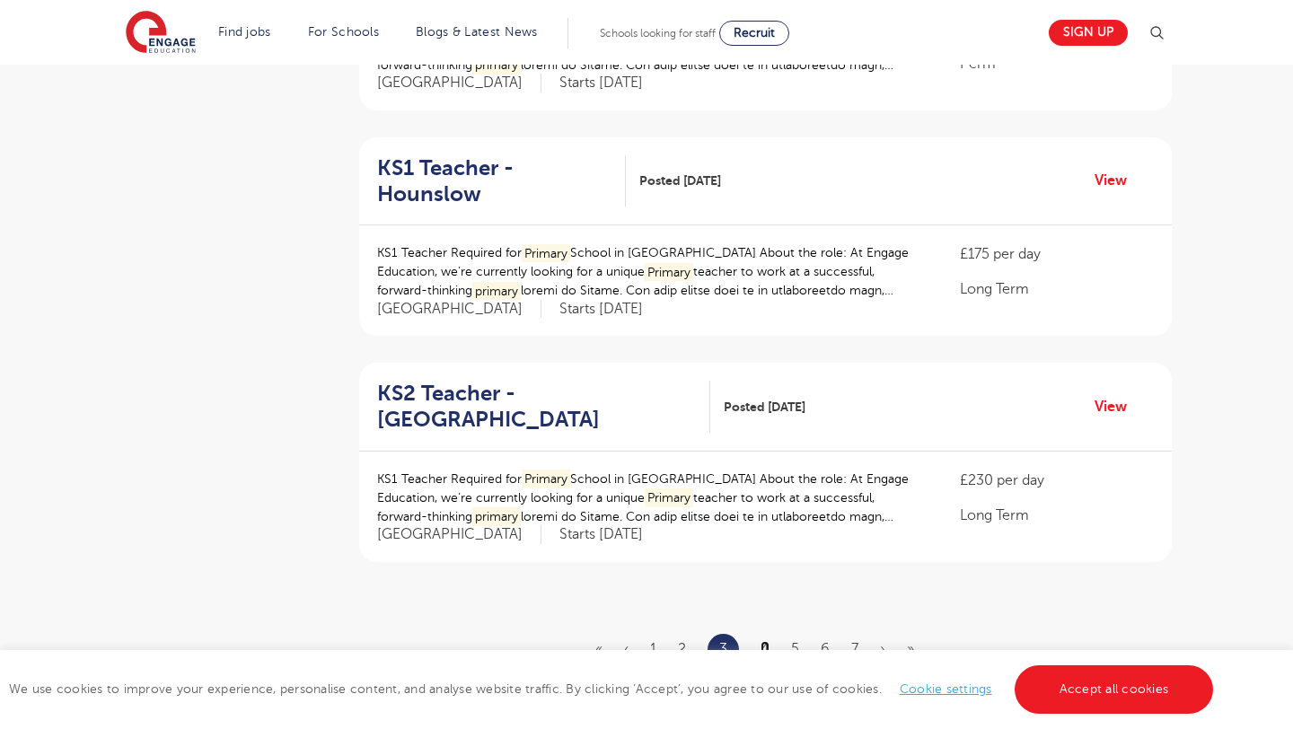
click at [762, 641] on link "4" at bounding box center [764, 649] width 9 height 16
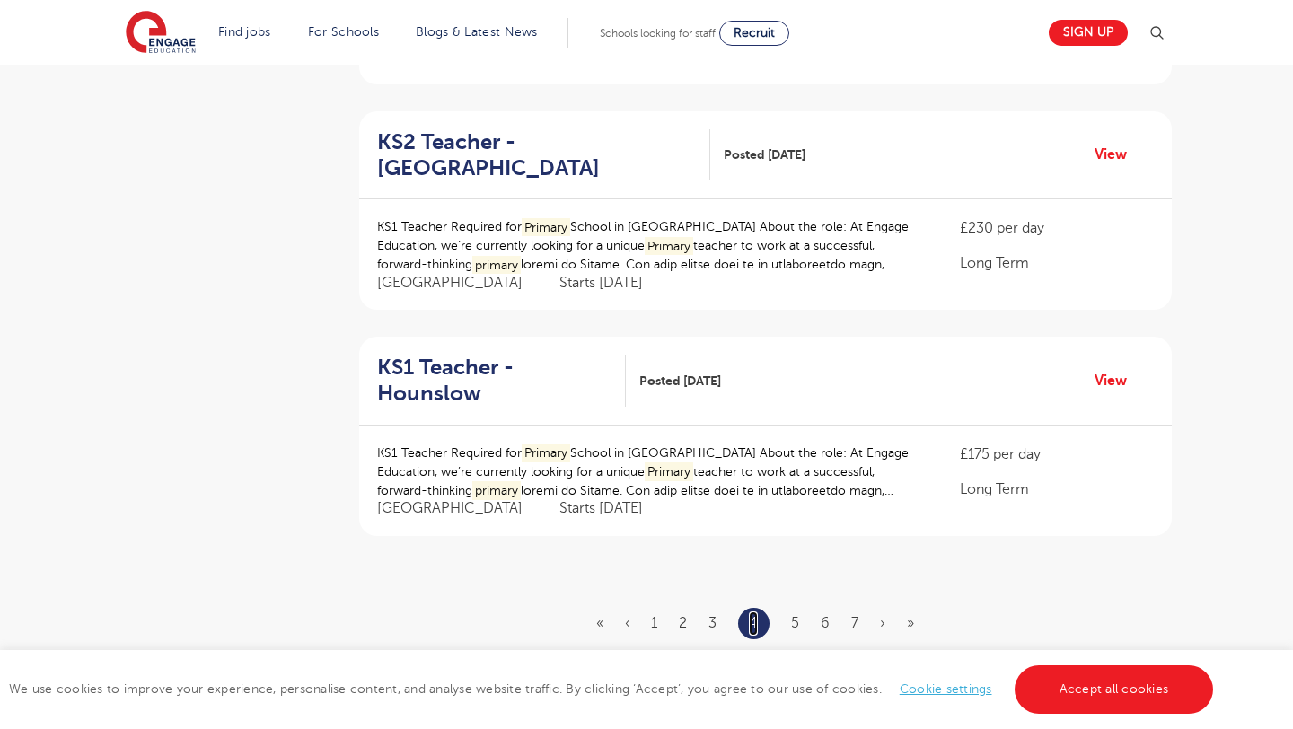
scroll to position [1949, 0]
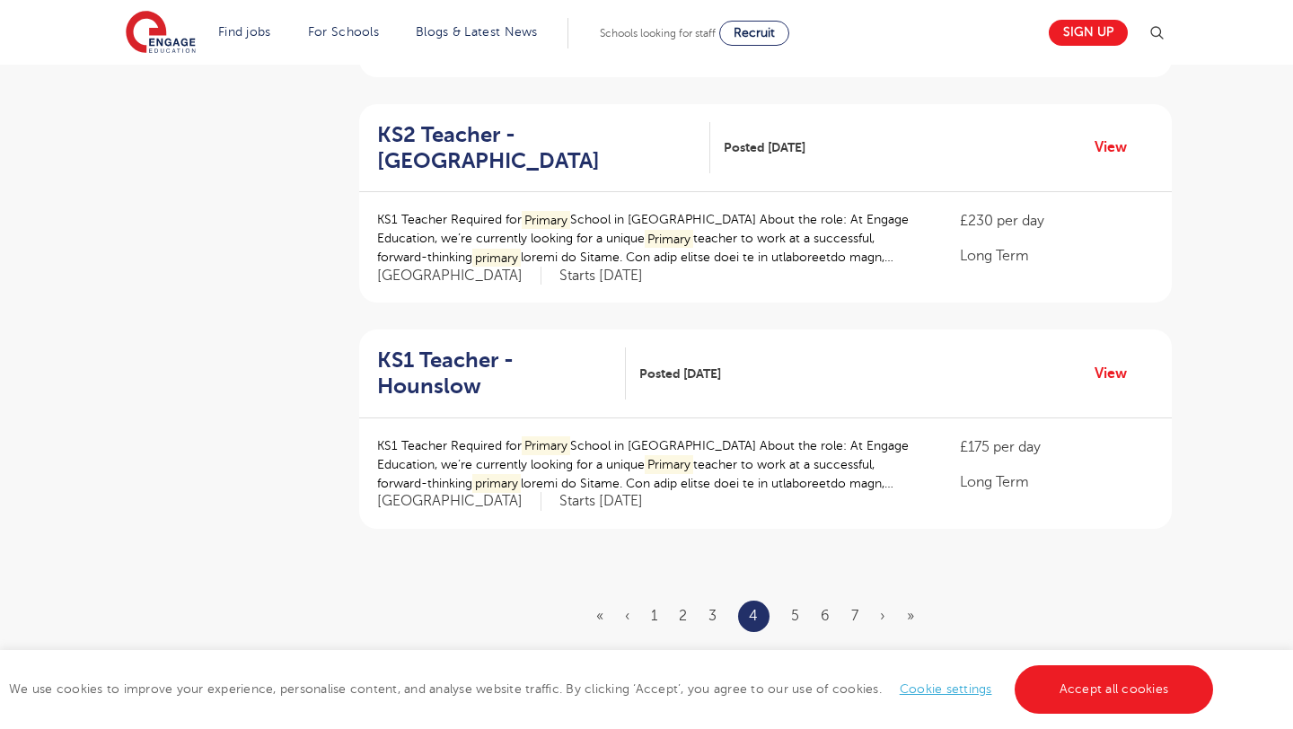
click at [789, 601] on ul "« ‹ 1 2 3 4 5 6 7 › »" at bounding box center [765, 616] width 339 height 31
click at [799, 608] on link "5" at bounding box center [795, 616] width 8 height 16
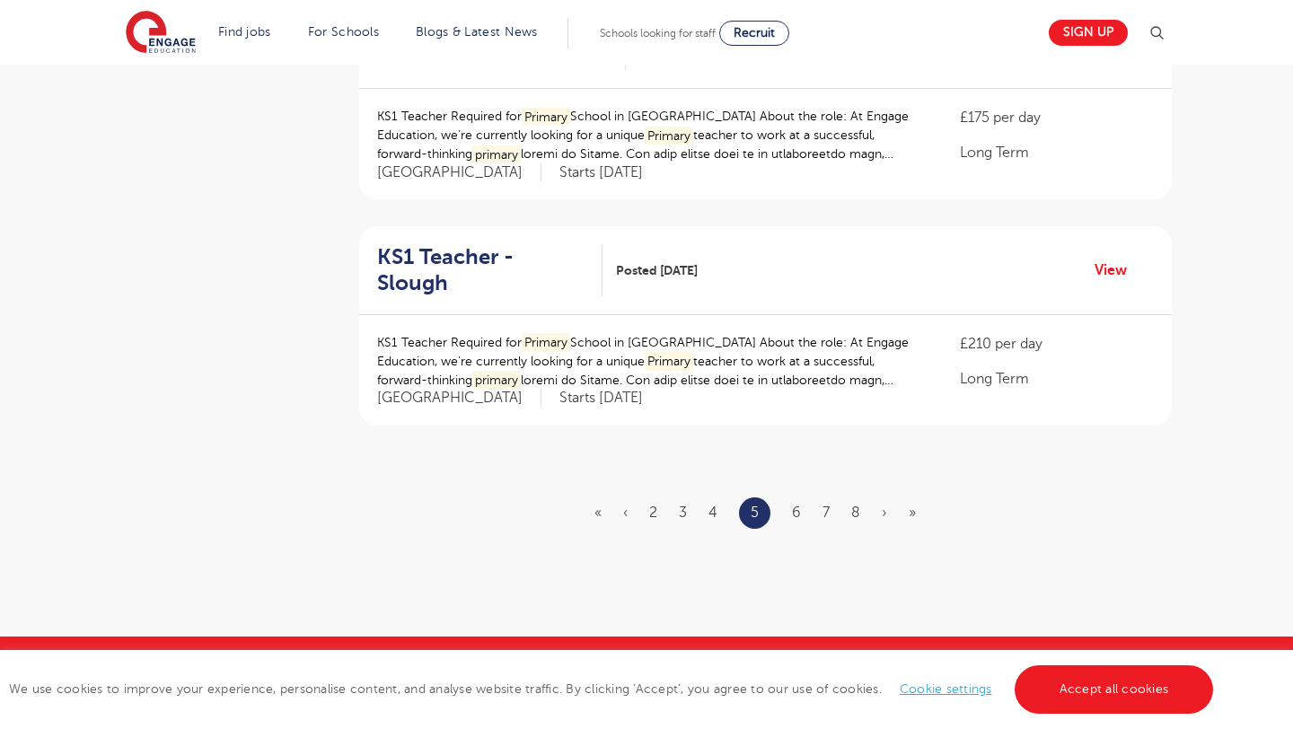
scroll to position [2056, 0]
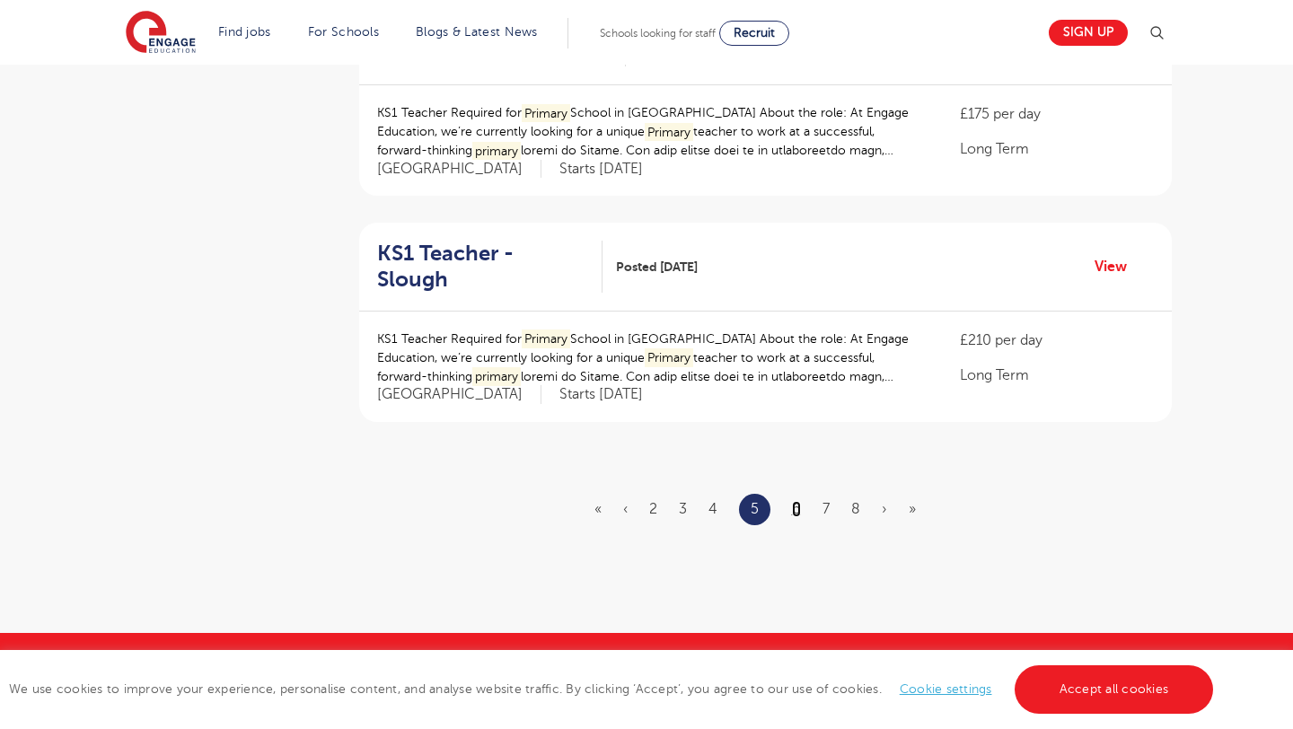
click at [796, 501] on link "6" at bounding box center [796, 509] width 9 height 16
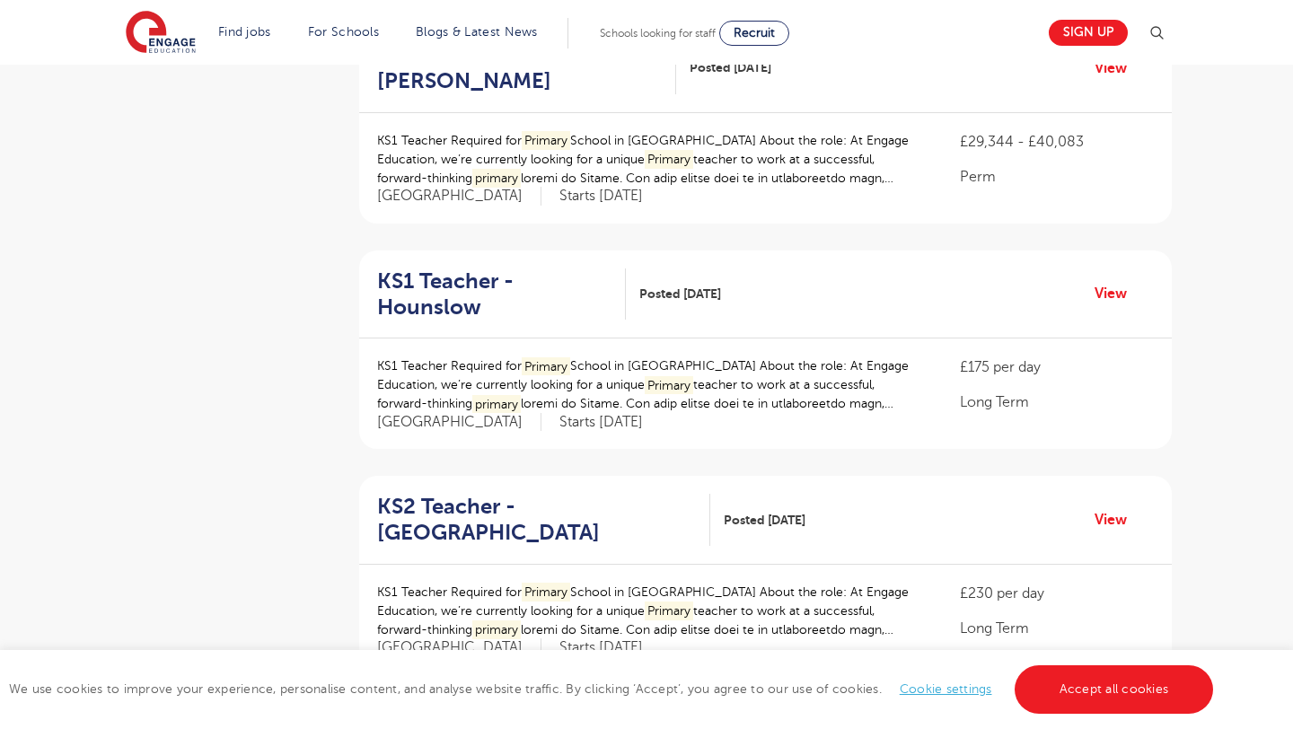
scroll to position [1802, 0]
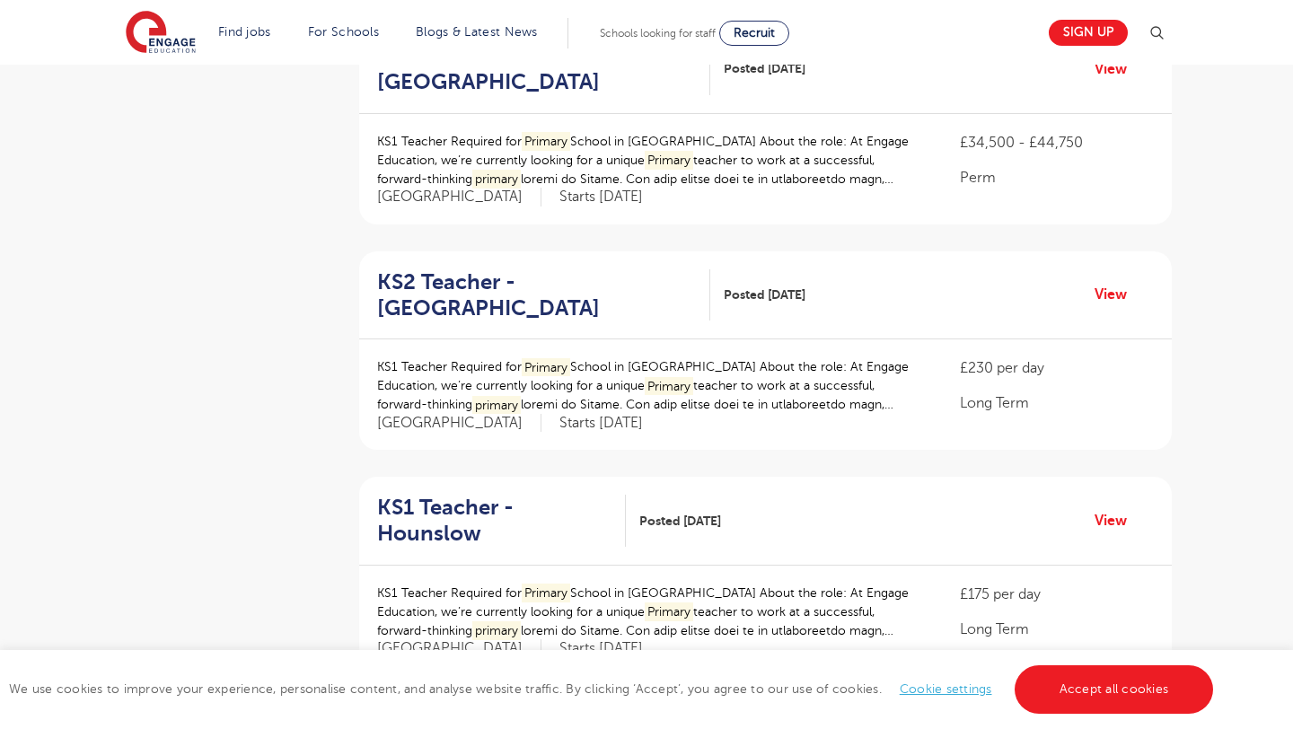
scroll to position [0, 0]
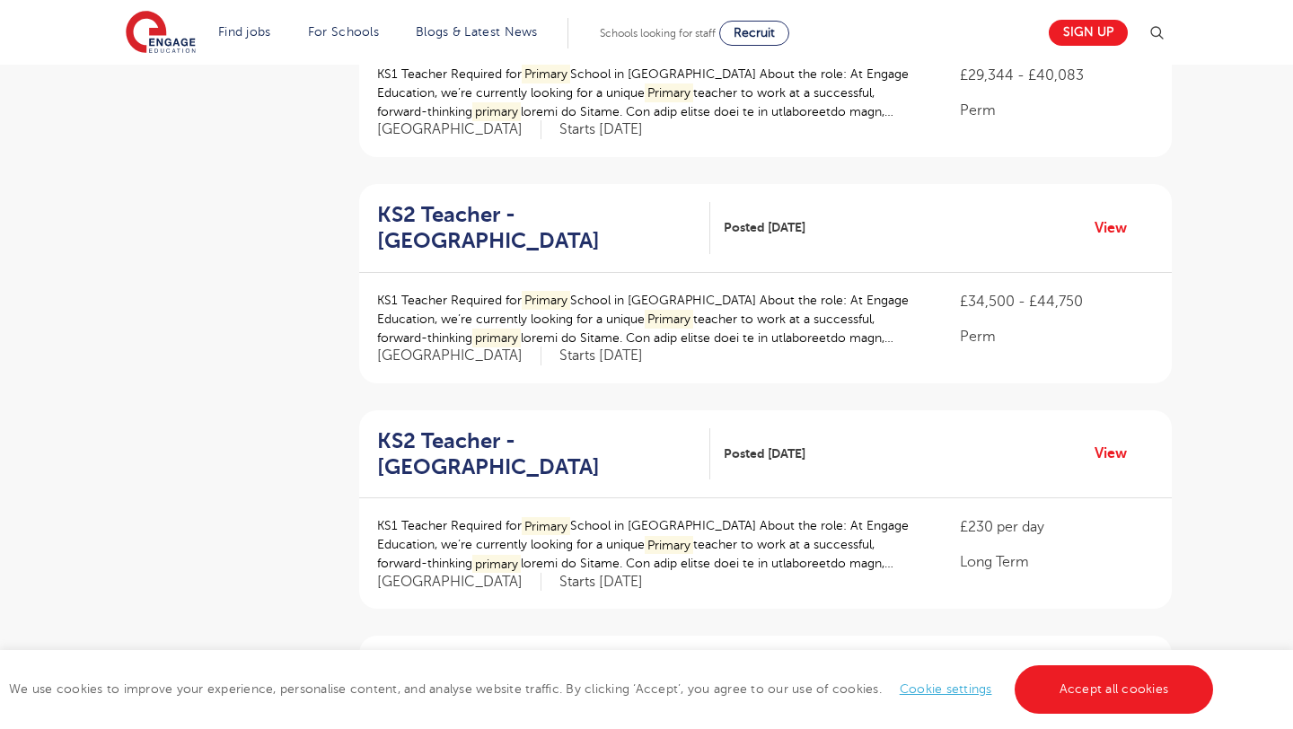
scroll to position [1776, 0]
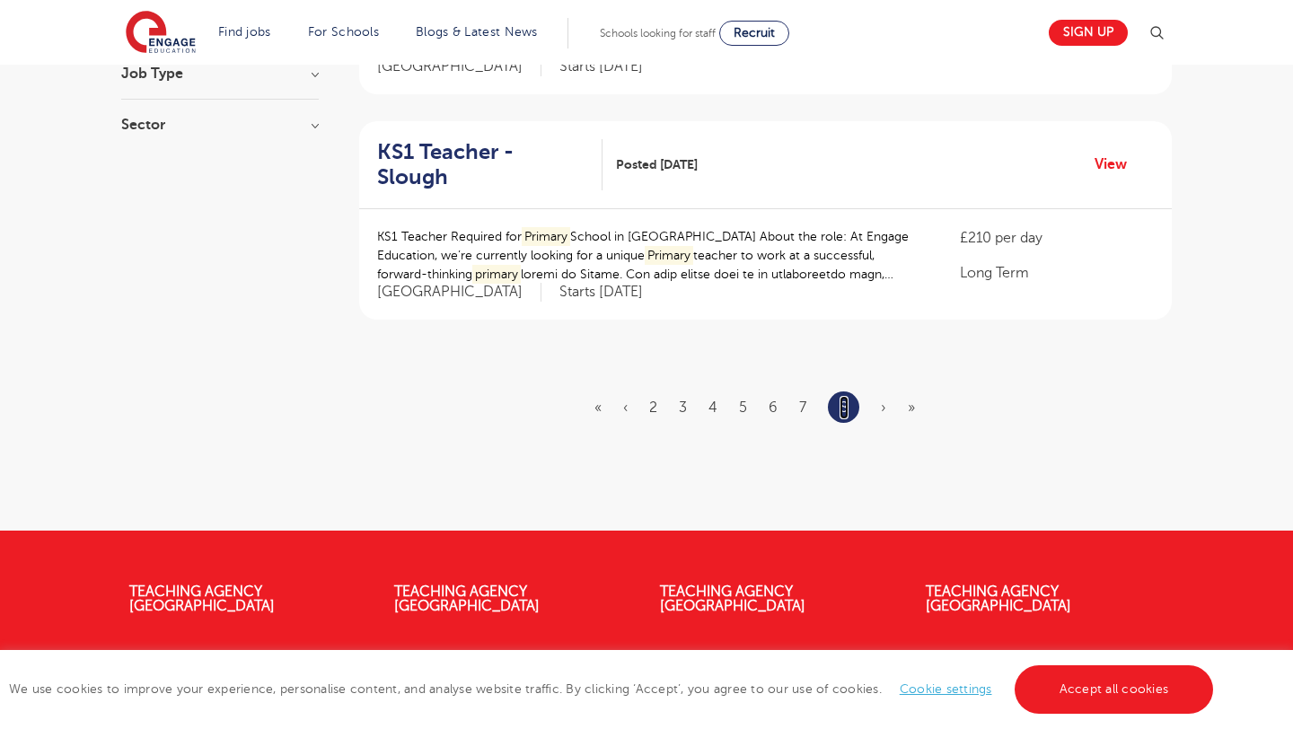
scroll to position [367, 0]
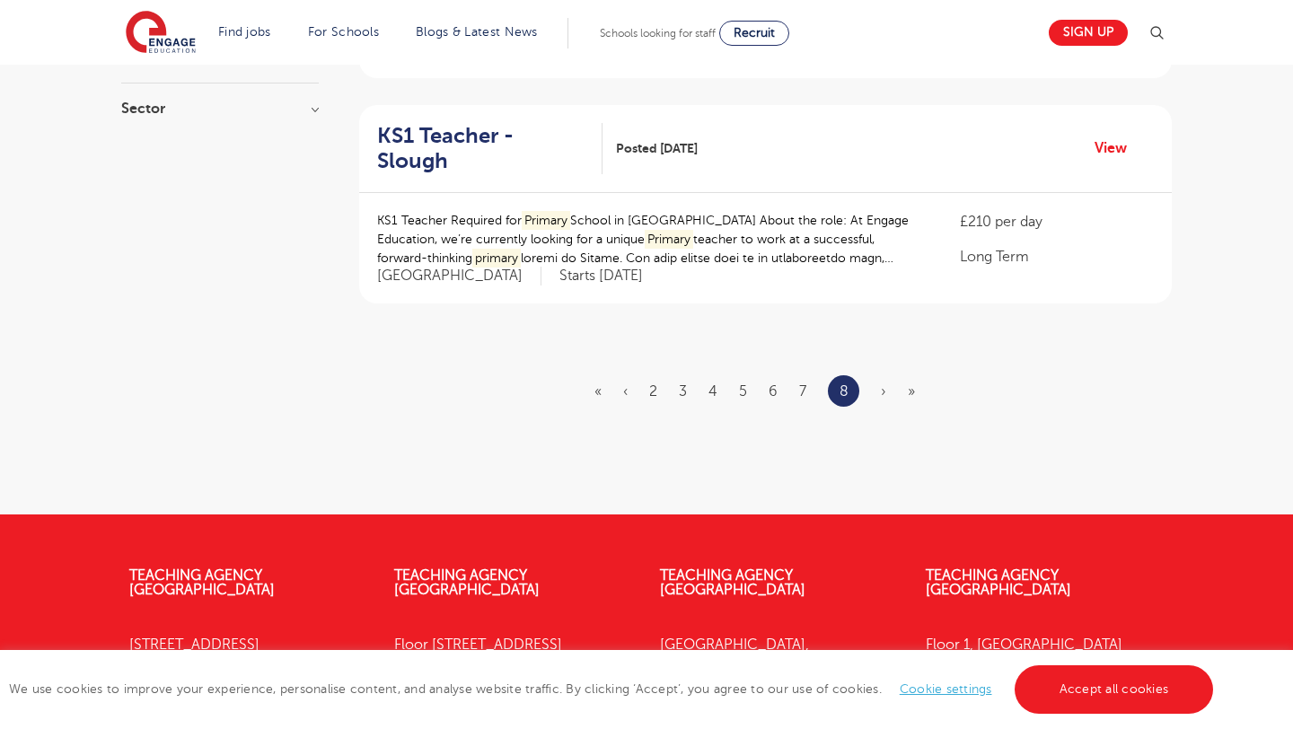
click at [881, 383] on span "›" at bounding box center [883, 391] width 5 height 16
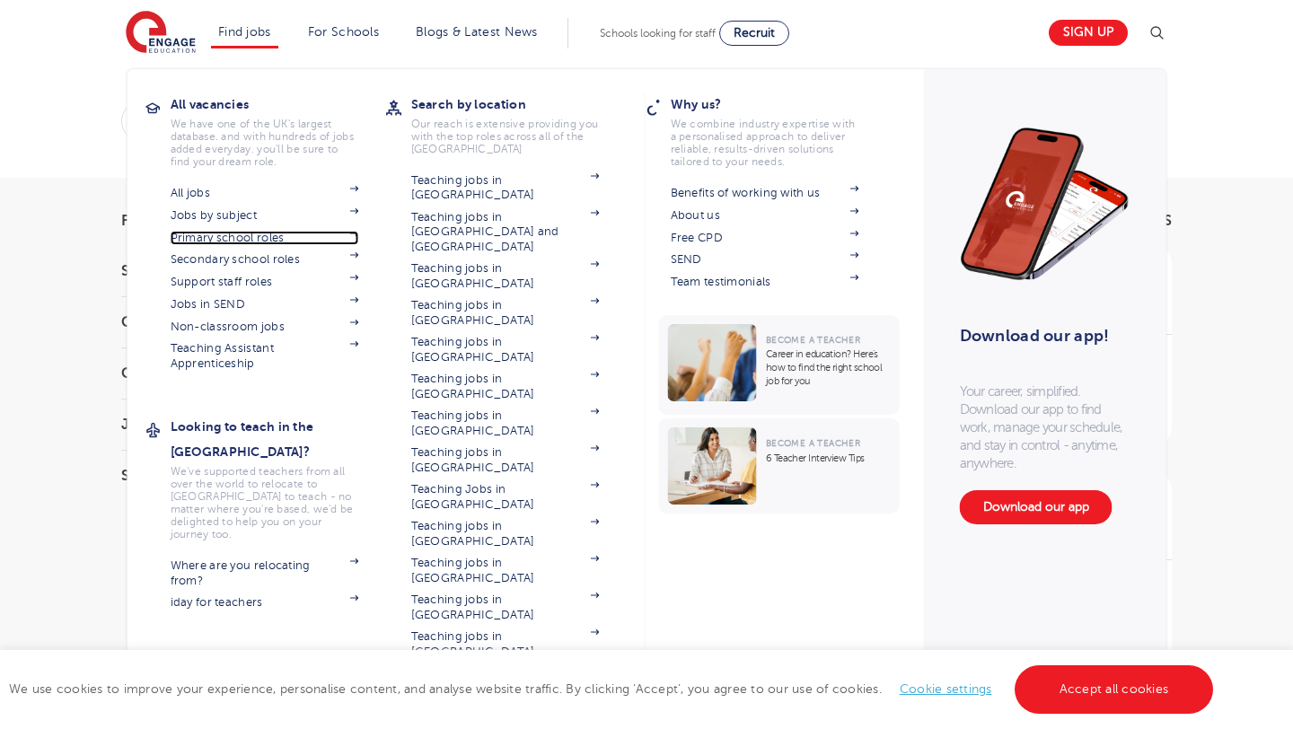
click at [253, 233] on link "Primary school roles" at bounding box center [265, 238] width 189 height 14
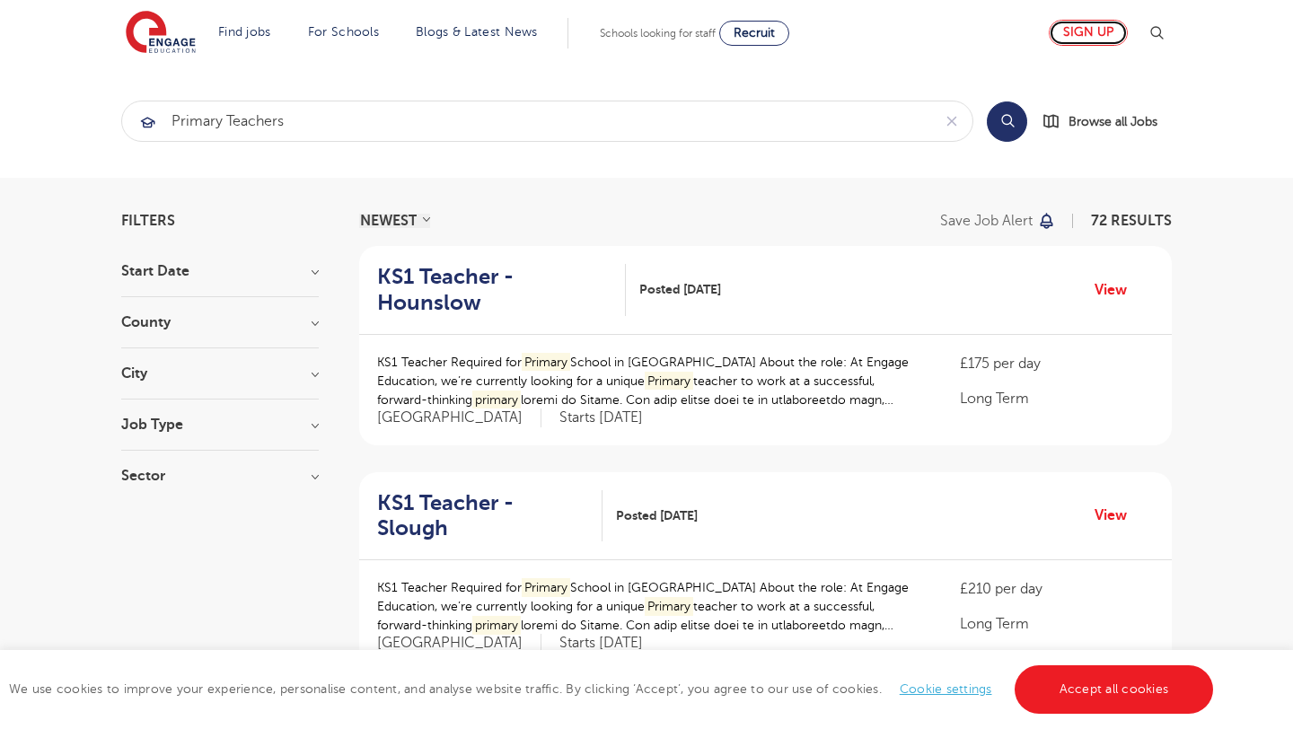
click at [1093, 33] on link "Sign up" at bounding box center [1088, 33] width 79 height 26
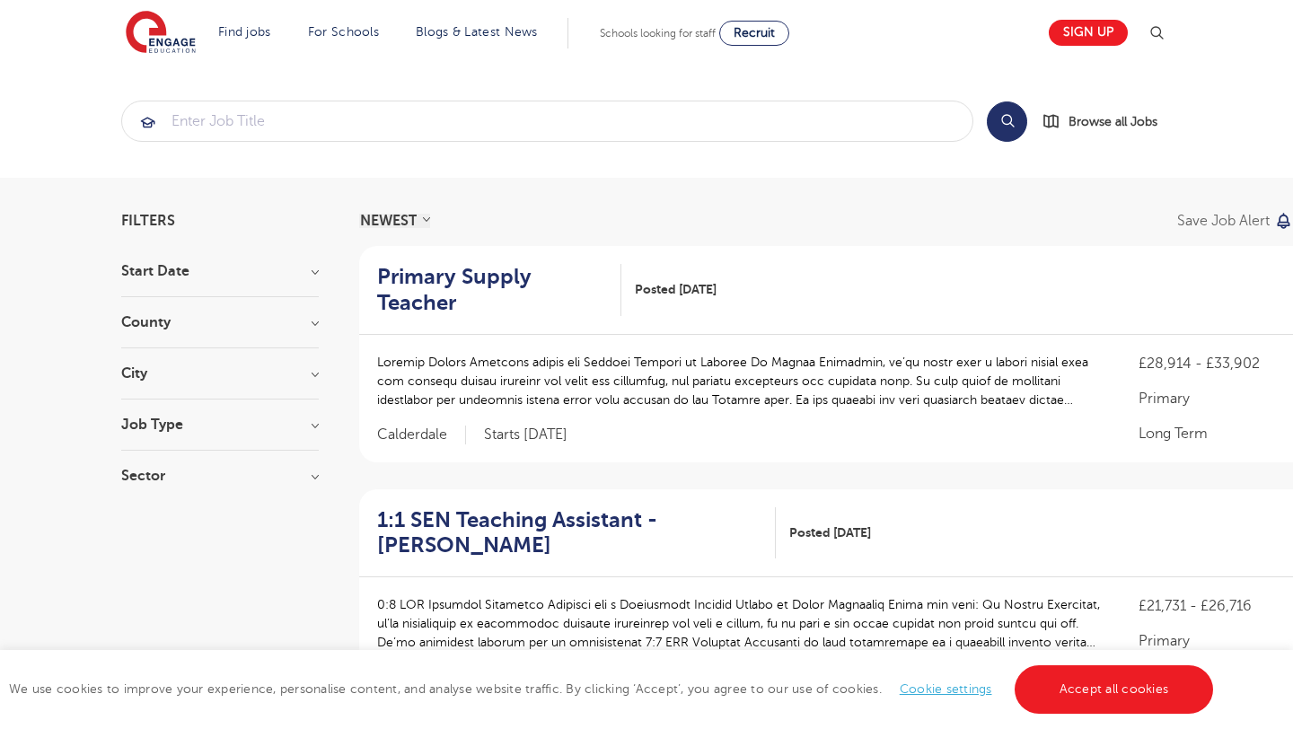
click at [294, 375] on h3 "City" at bounding box center [220, 373] width 198 height 14
click at [173, 566] on button "Show more" at bounding box center [159, 574] width 76 height 16
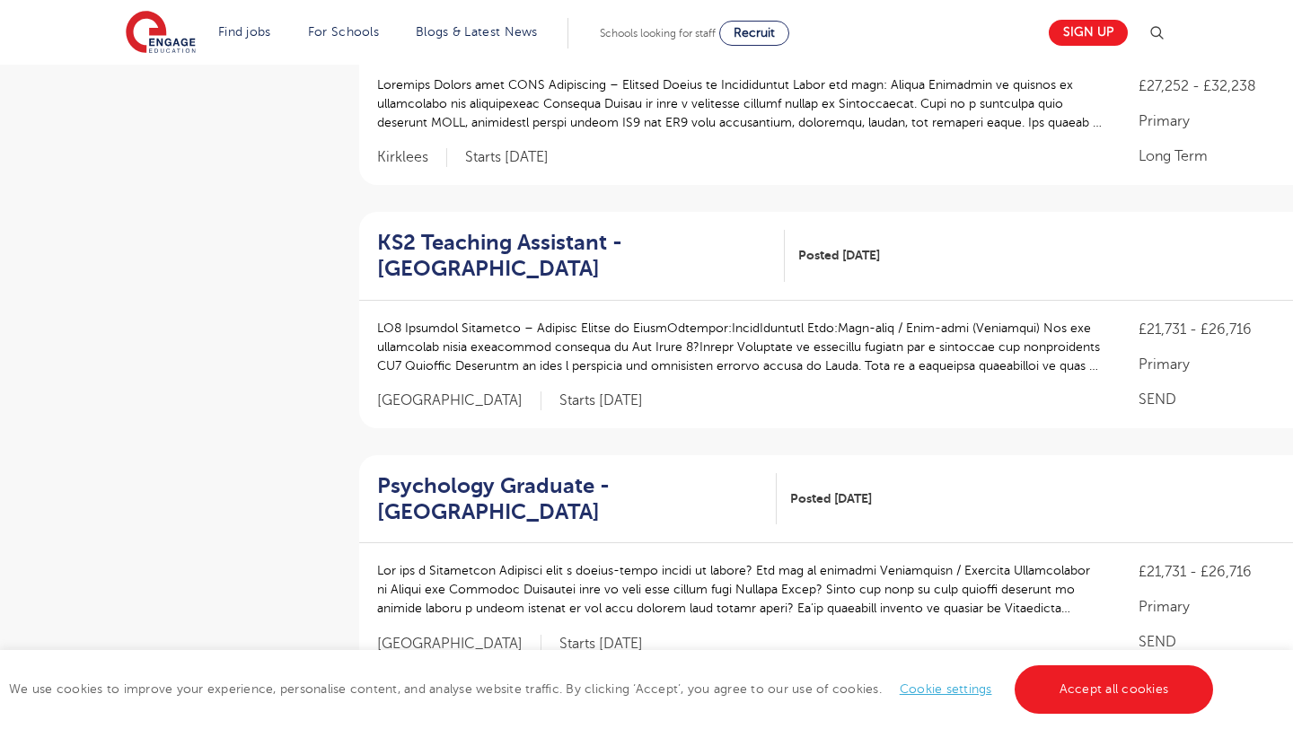
scroll to position [1922, 0]
